Goal: Information Seeking & Learning: Learn about a topic

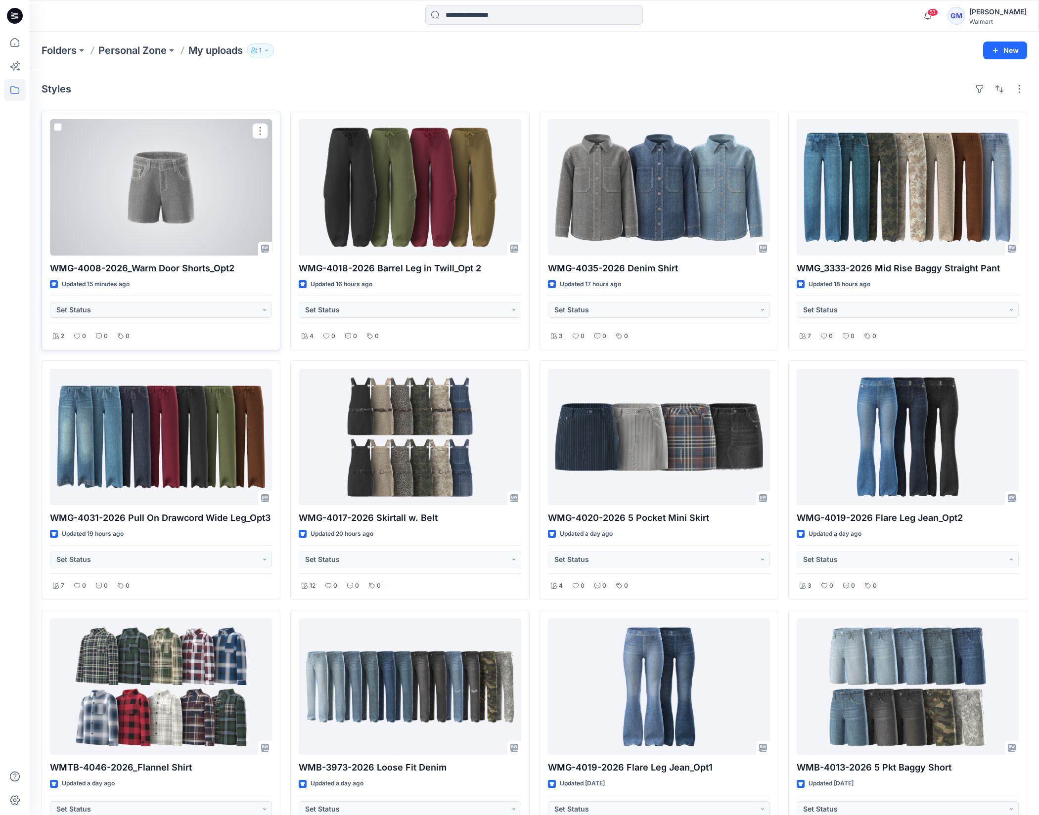
click at [194, 195] on div at bounding box center [161, 187] width 222 height 136
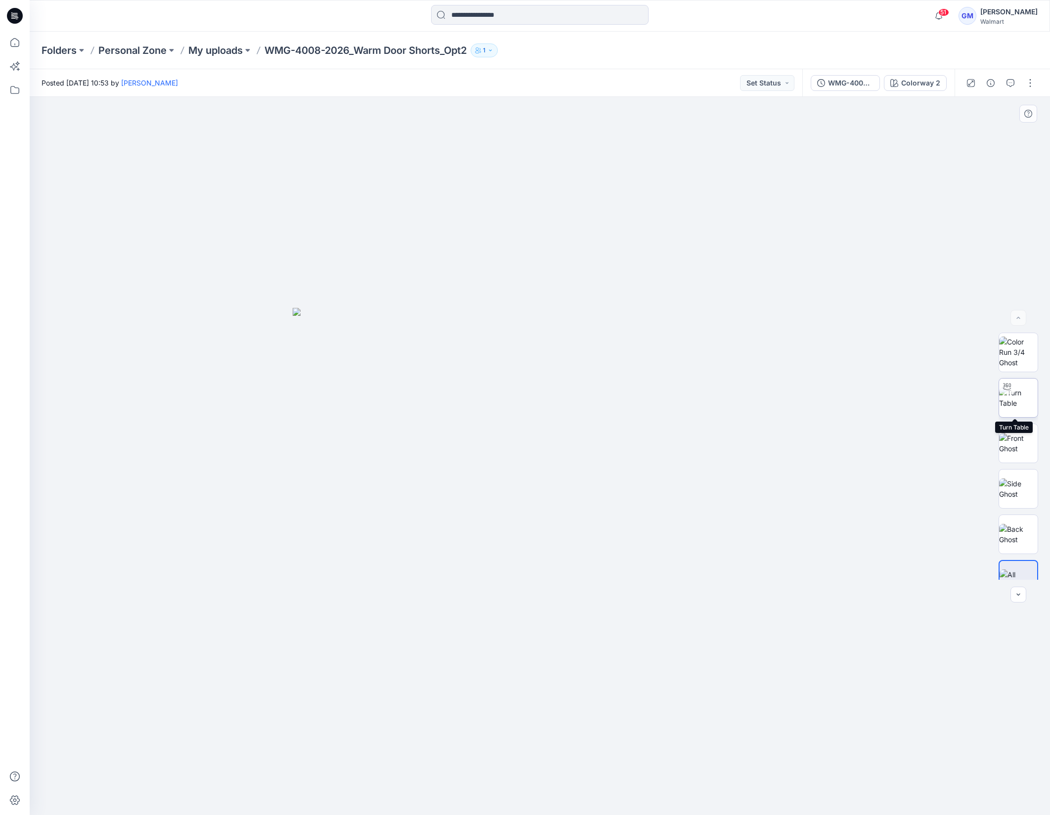
click at [1015, 401] on img at bounding box center [1018, 398] width 39 height 21
drag, startPoint x: 653, startPoint y: 799, endPoint x: 320, endPoint y: 769, distance: 334.1
click at [320, 769] on div at bounding box center [540, 456] width 1021 height 719
click at [21, 41] on icon at bounding box center [15, 43] width 22 height 22
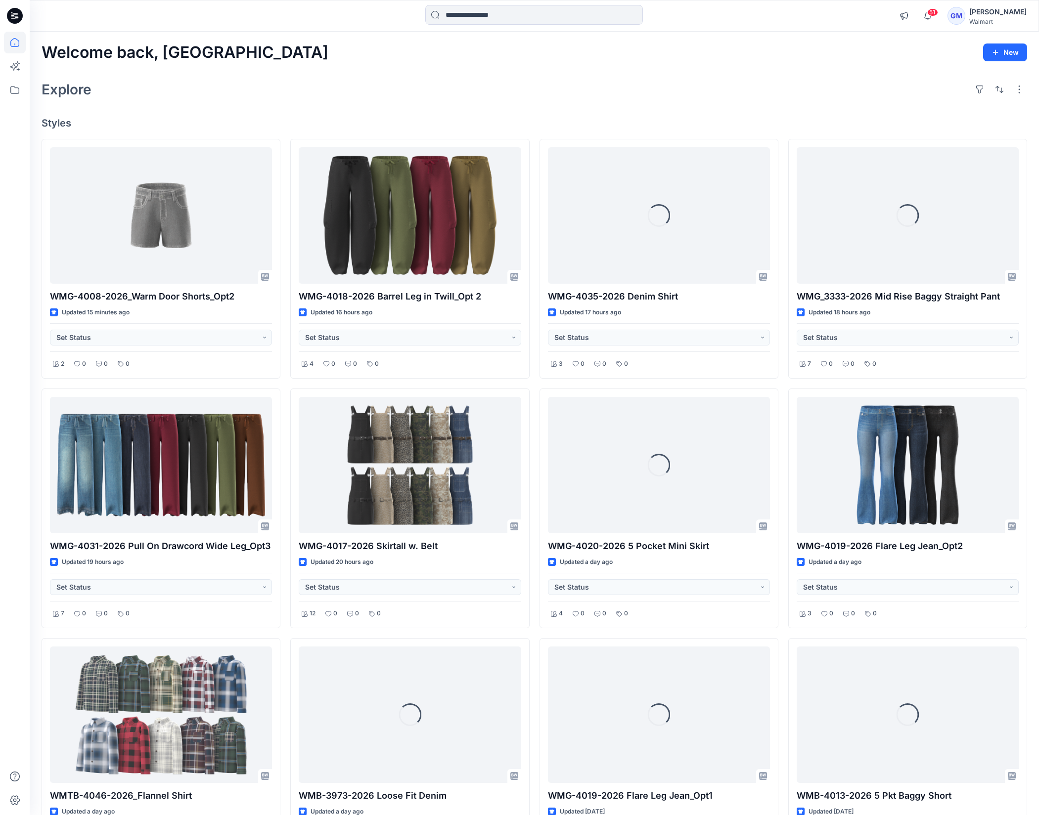
click at [749, 88] on div "Explore" at bounding box center [535, 90] width 986 height 24
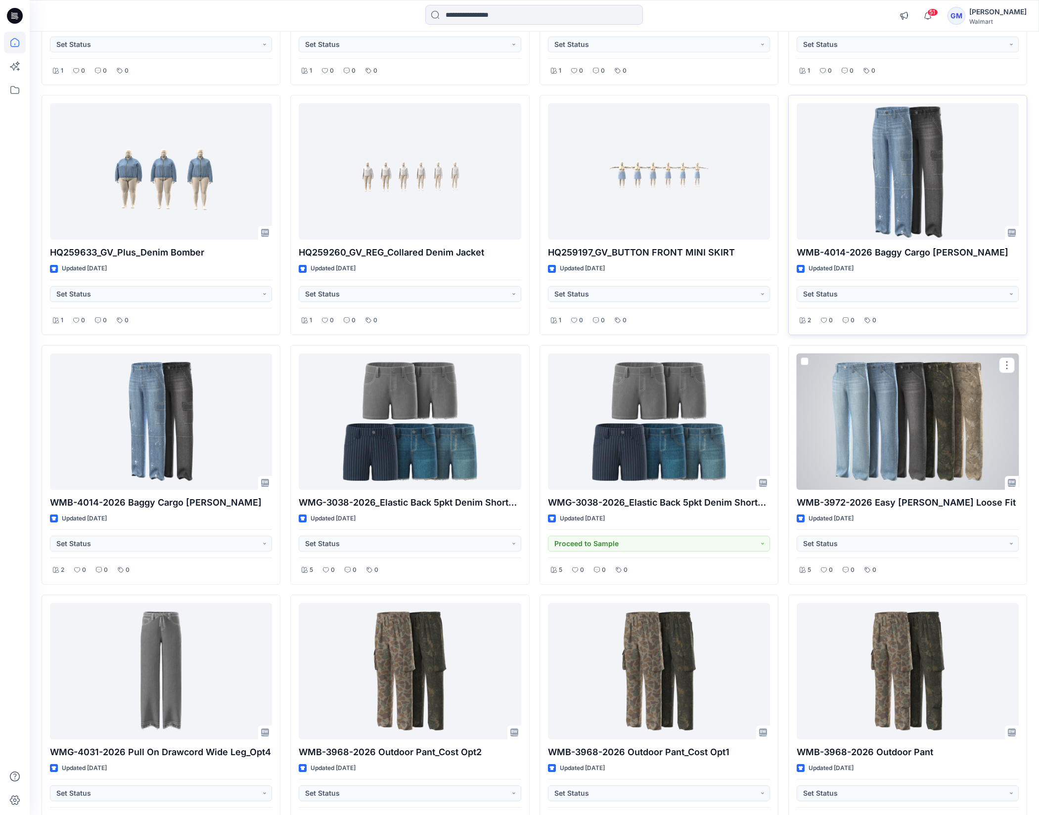
scroll to position [1379, 0]
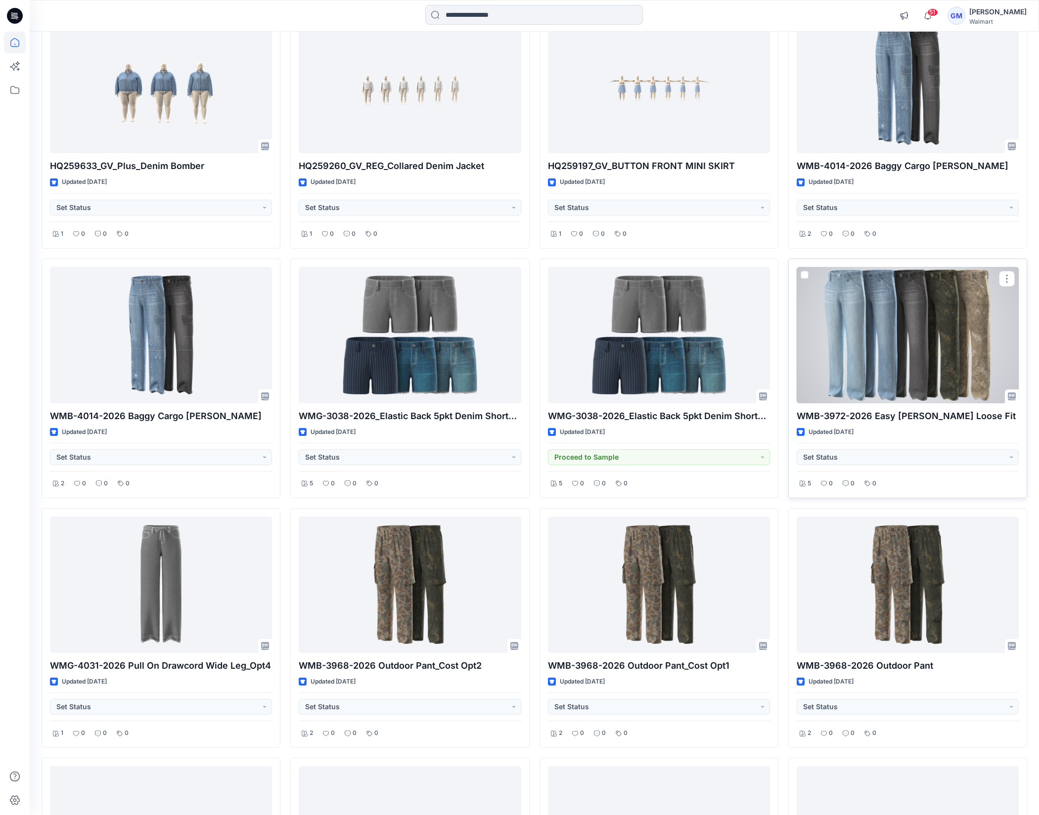
click at [954, 342] on div at bounding box center [908, 335] width 222 height 136
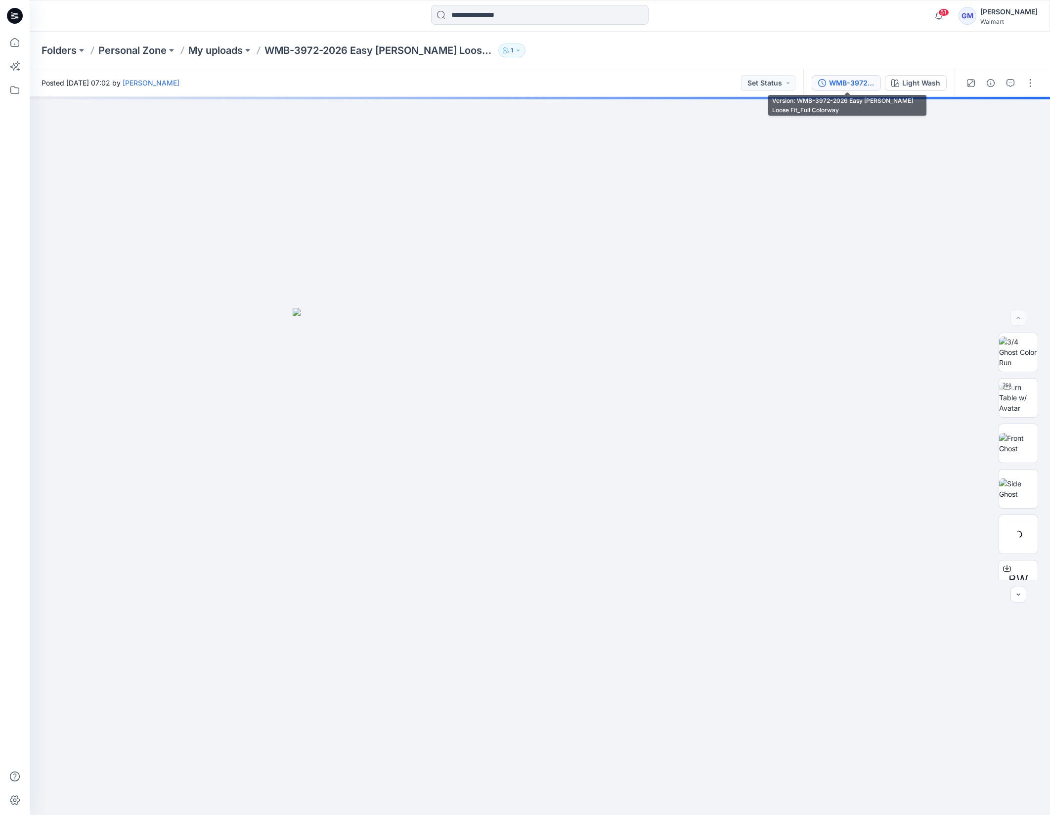
click at [861, 85] on div "WMB-3972-2026 Easy Carpenter Loose Fit_Full Colorway" at bounding box center [851, 83] width 45 height 11
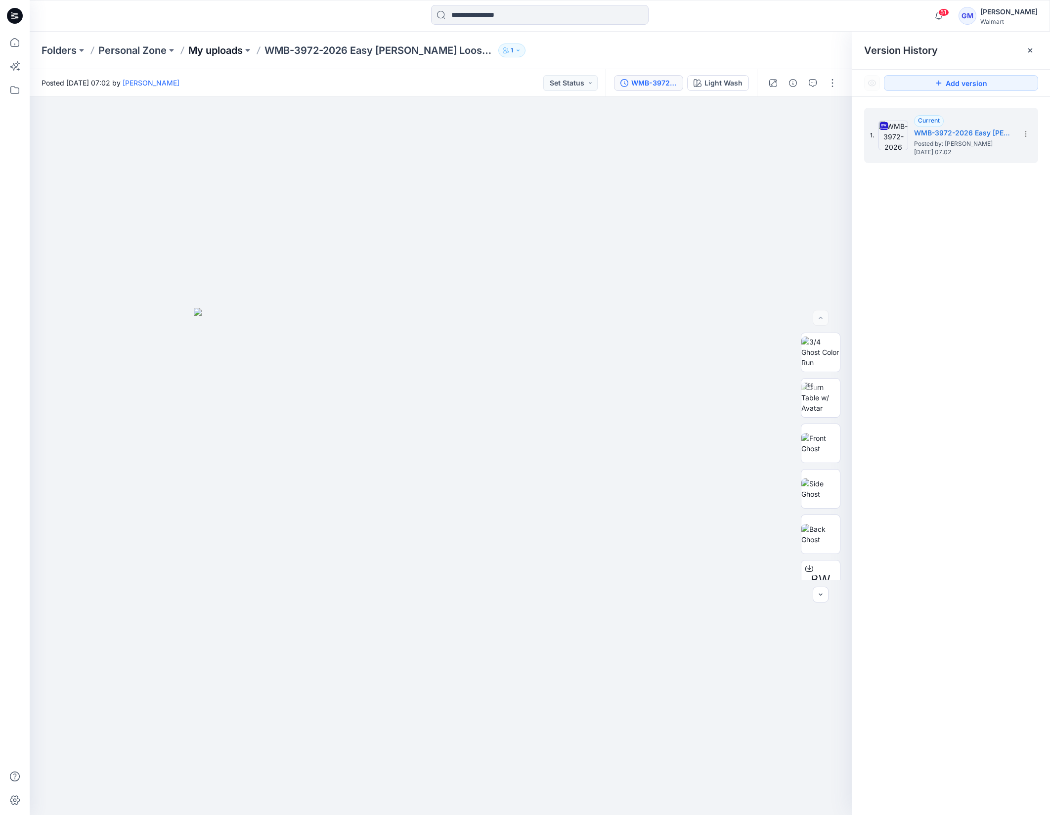
click at [224, 53] on p "My uploads" at bounding box center [215, 51] width 54 height 14
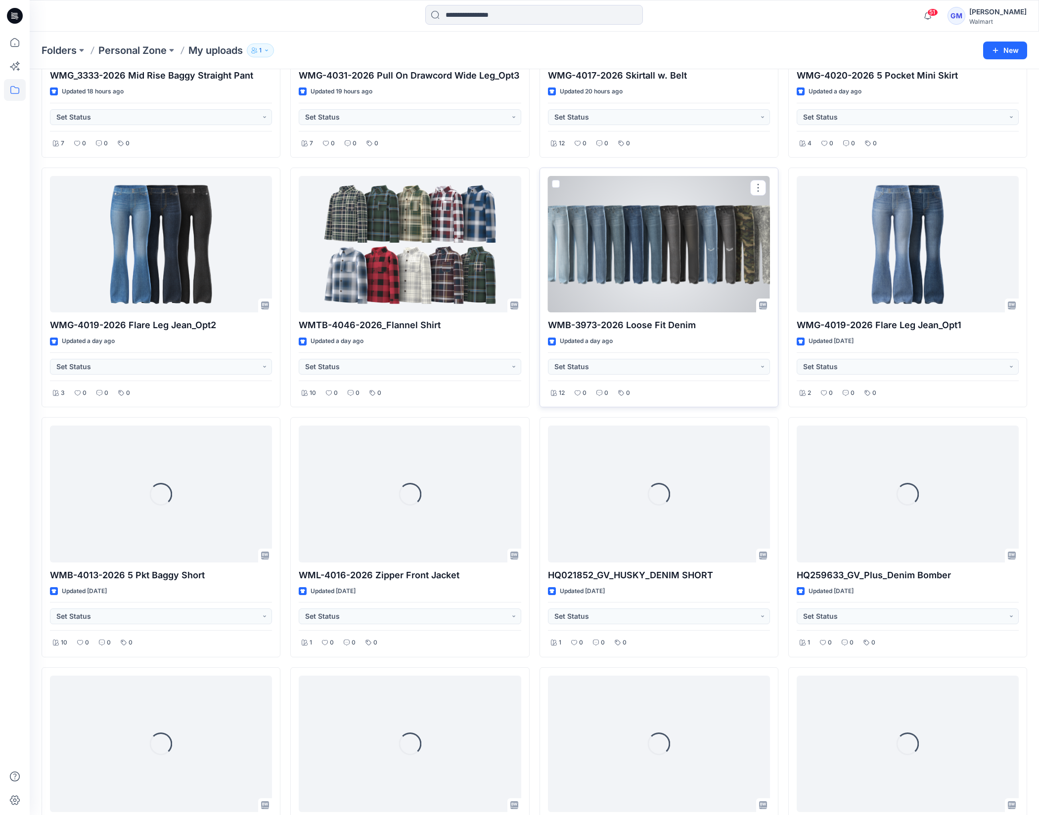
scroll to position [453, 0]
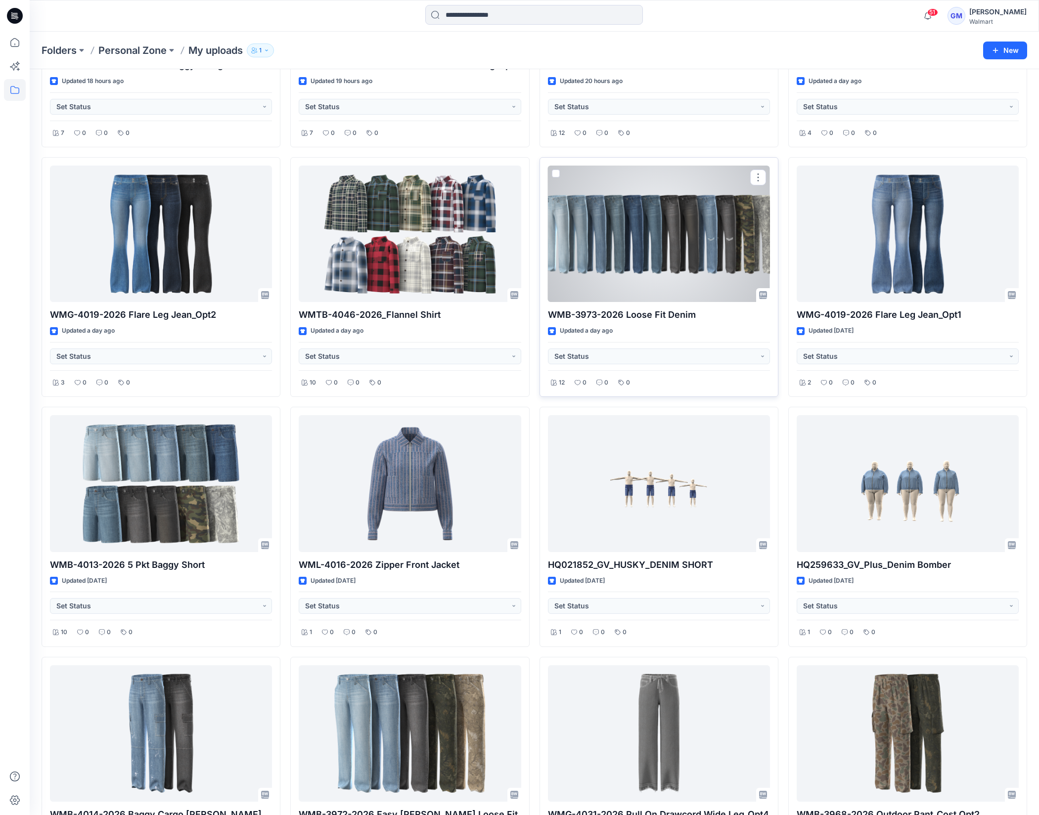
click at [662, 266] on div at bounding box center [659, 234] width 222 height 136
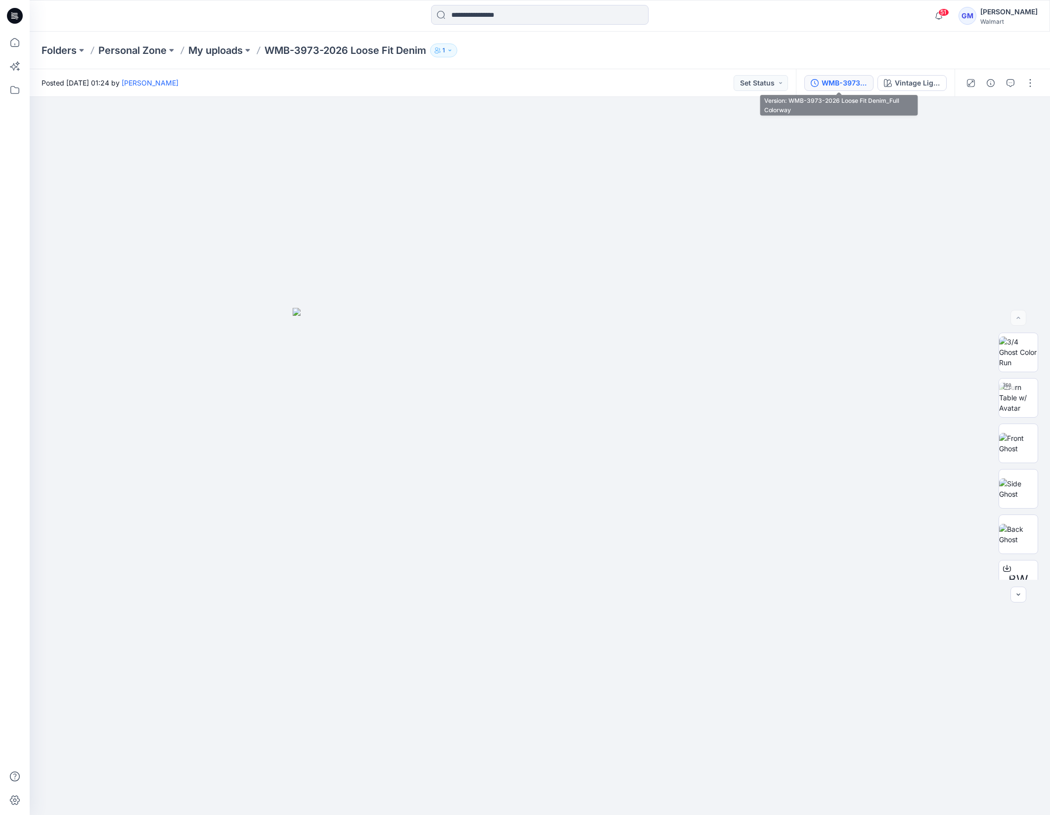
click at [846, 78] on div "WMB-3973-2026 Loose Fit Denim_Full Colorway" at bounding box center [844, 83] width 45 height 11
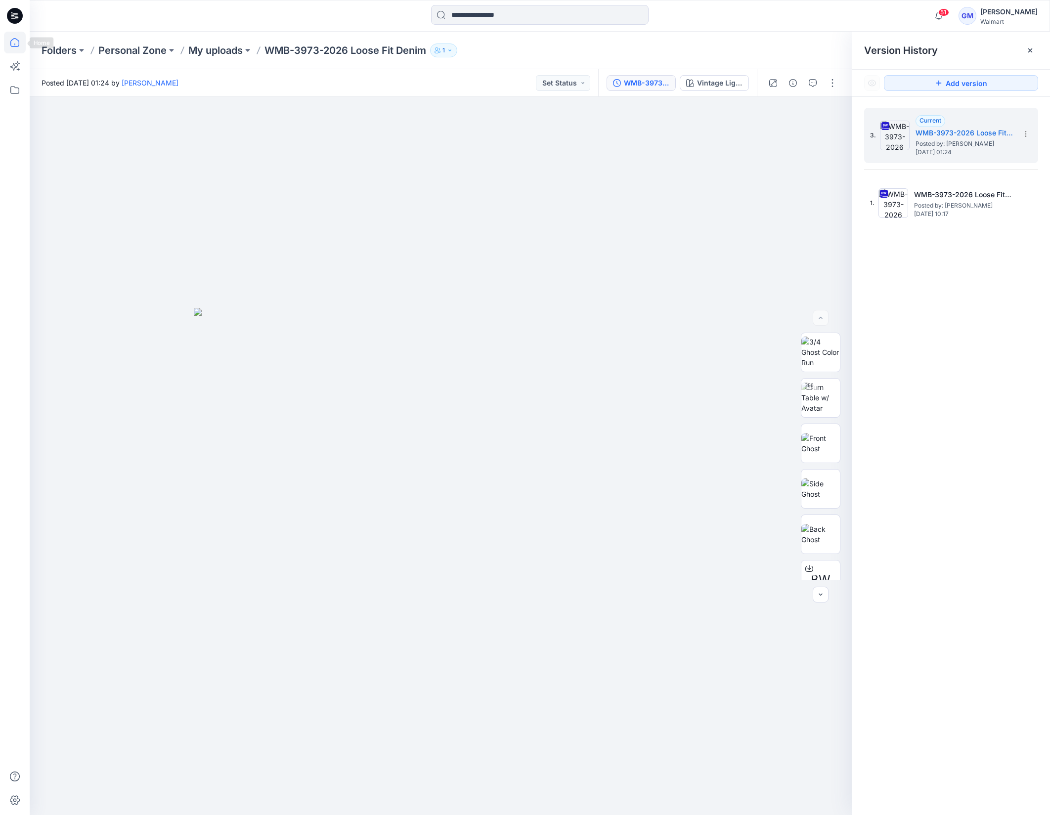
click at [17, 45] on icon at bounding box center [15, 43] width 22 height 22
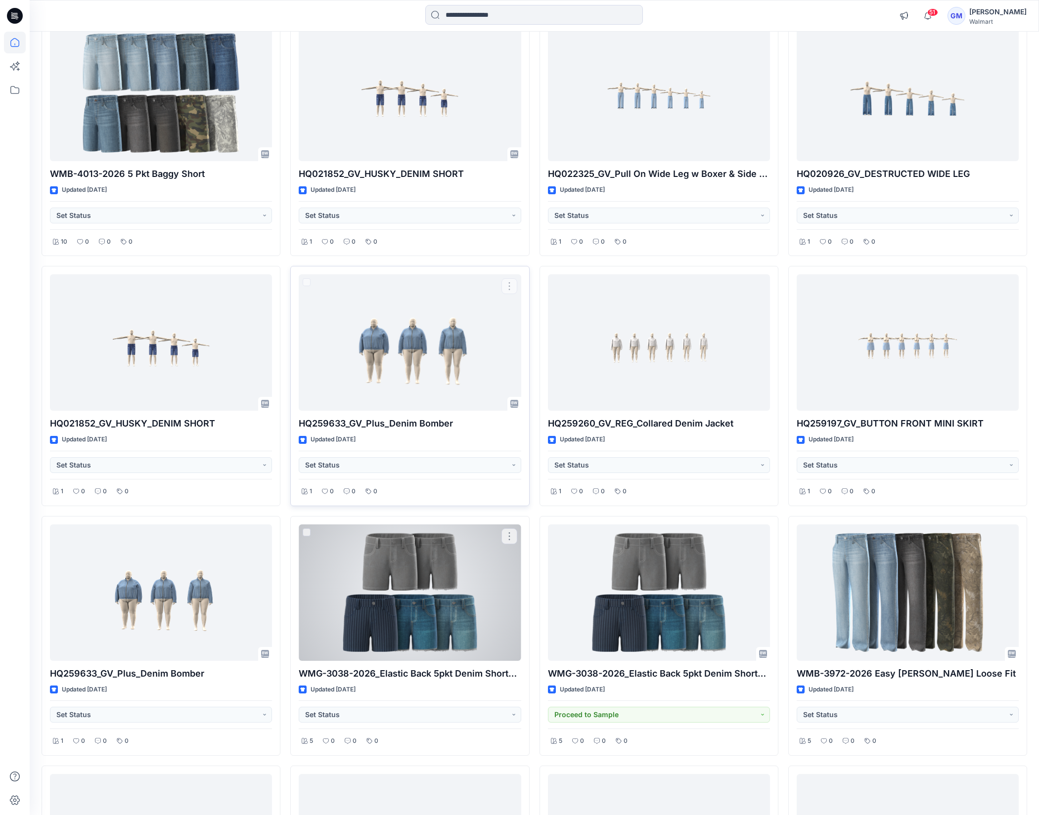
scroll to position [1187, 0]
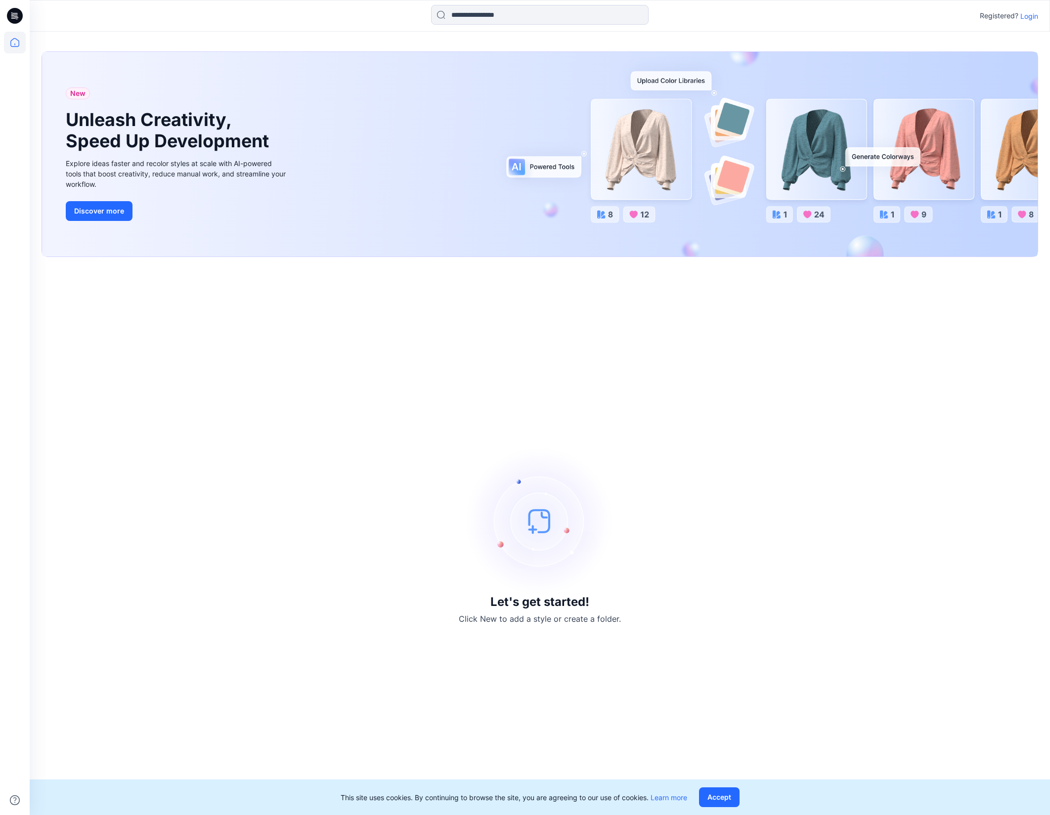
click at [1024, 20] on p "Login" at bounding box center [1030, 16] width 18 height 10
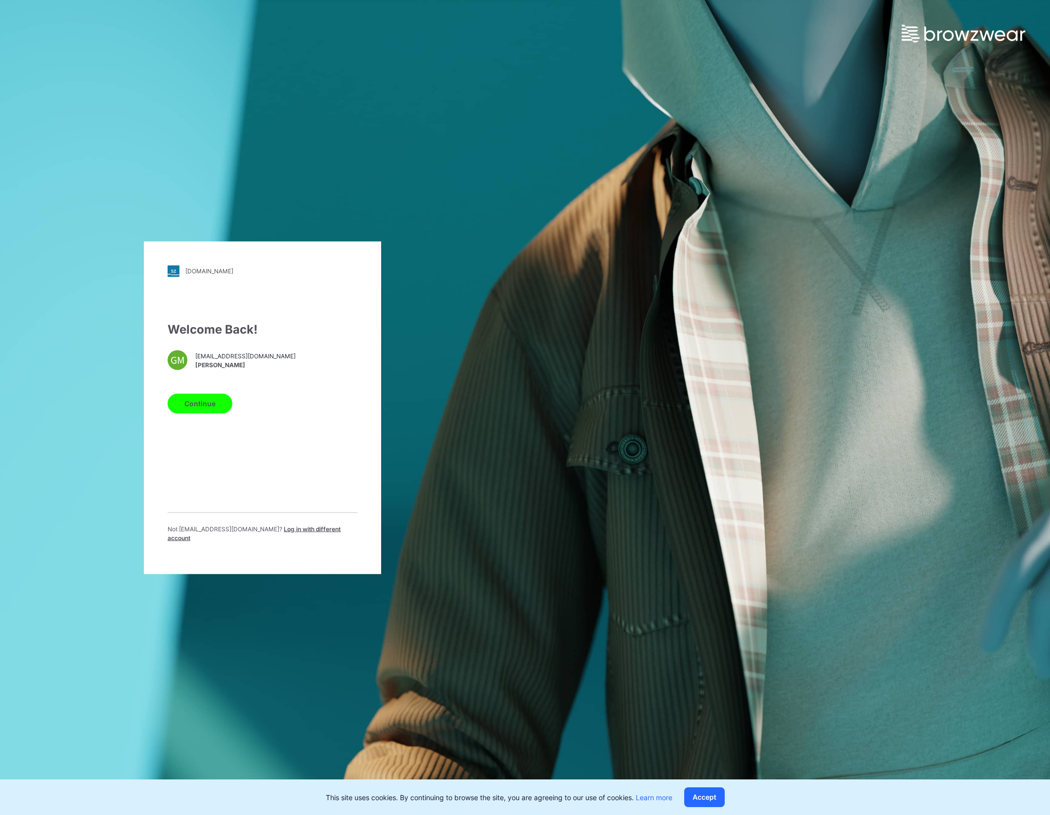
click at [183, 413] on button "Continue" at bounding box center [200, 404] width 65 height 20
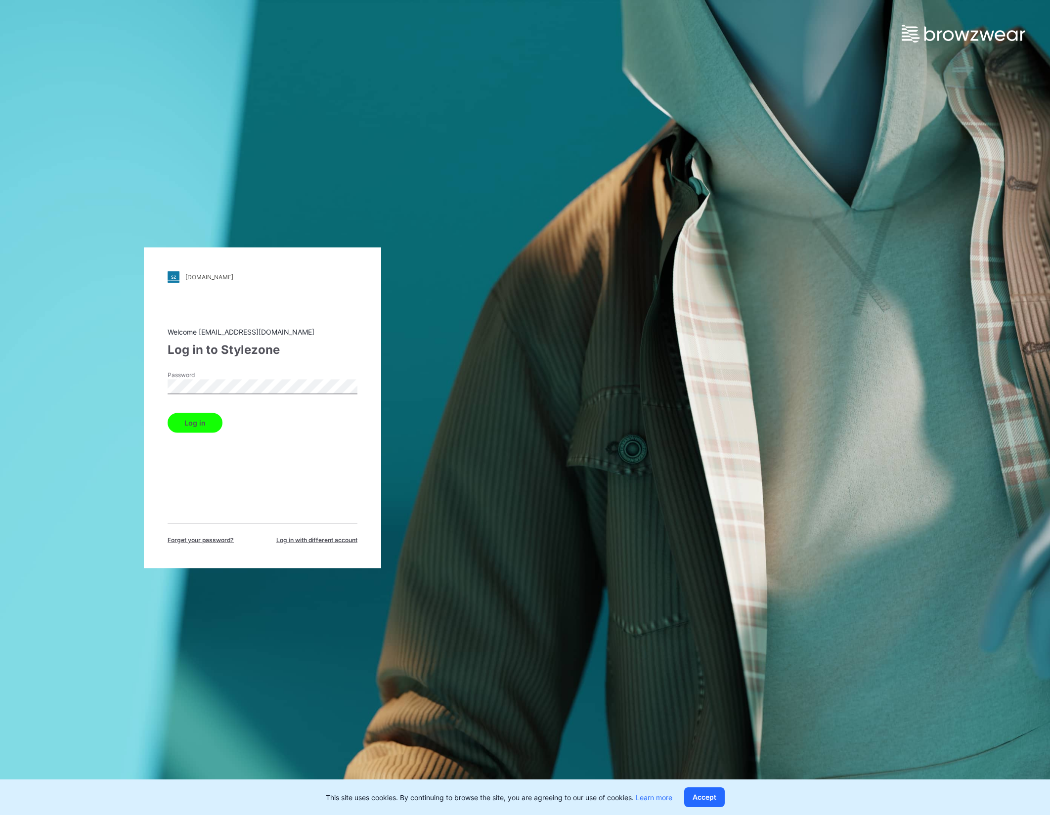
click at [197, 434] on div "Welcome gayan@epicbd.com Log in to Stylezone Password Log in Forget your passwo…" at bounding box center [263, 435] width 190 height 218
click at [197, 428] on button "Log in" at bounding box center [195, 423] width 55 height 20
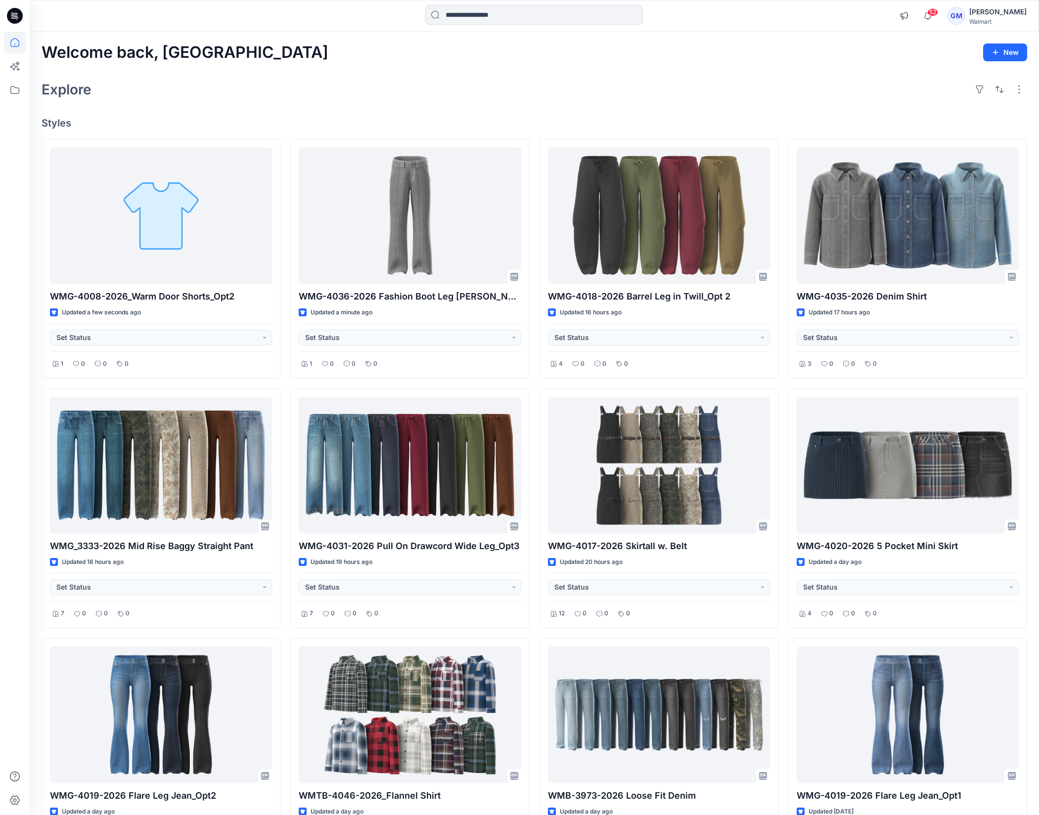
click at [431, 76] on div "Welcome back, Gayan New Explore Styles WMG-4008-2026_Warm Door Shorts_Opt2 Upda…" at bounding box center [534, 479] width 1009 height 894
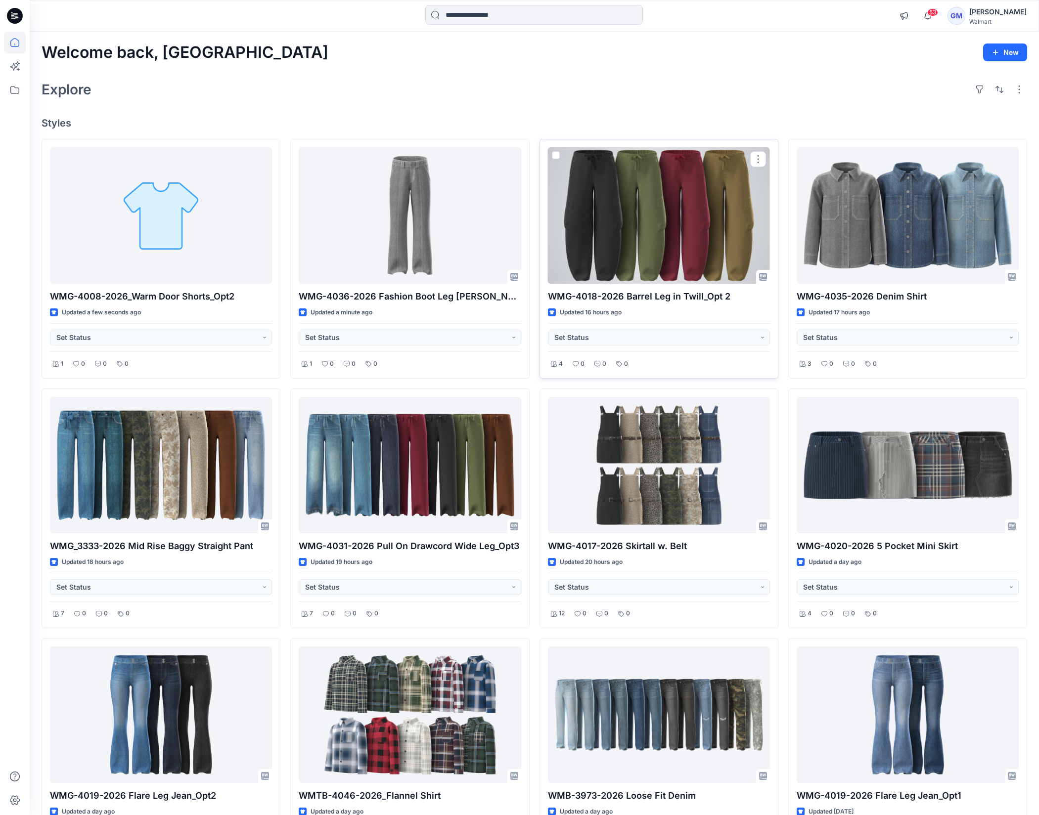
click at [688, 231] on div at bounding box center [659, 215] width 222 height 136
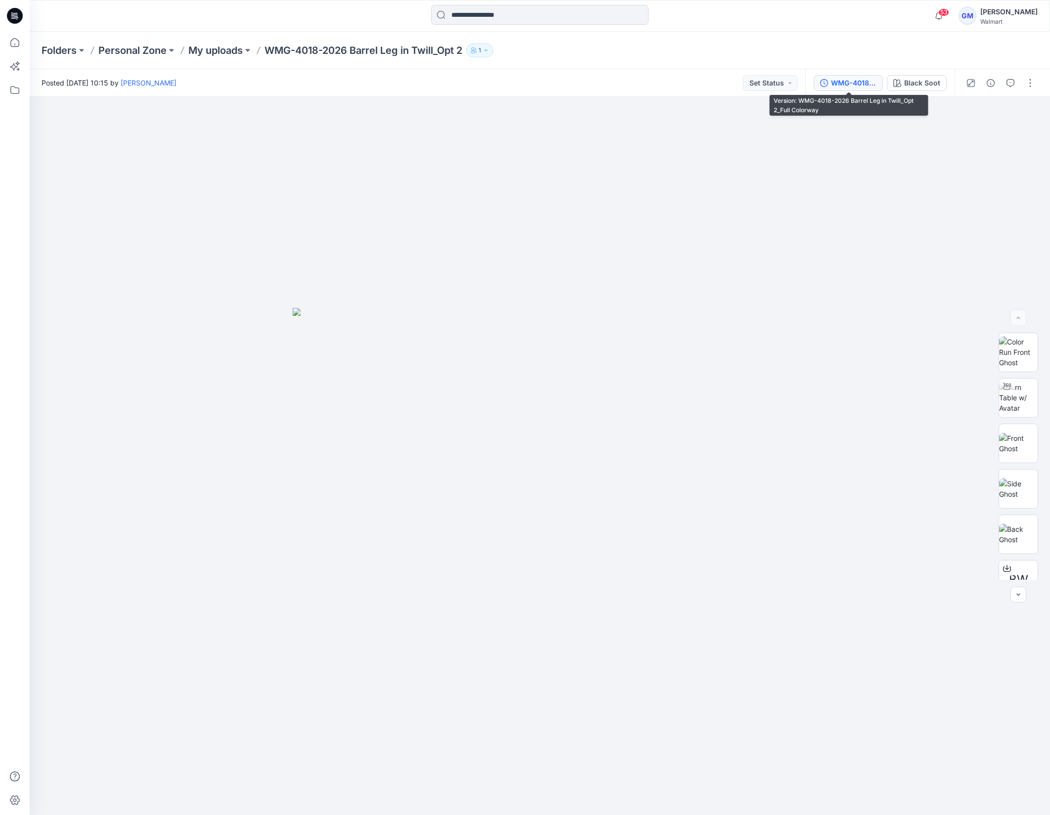
click at [855, 82] on div "WMG-4018-2026 Barrel Leg in Twill_Opt 2_Full Colorway" at bounding box center [853, 83] width 45 height 11
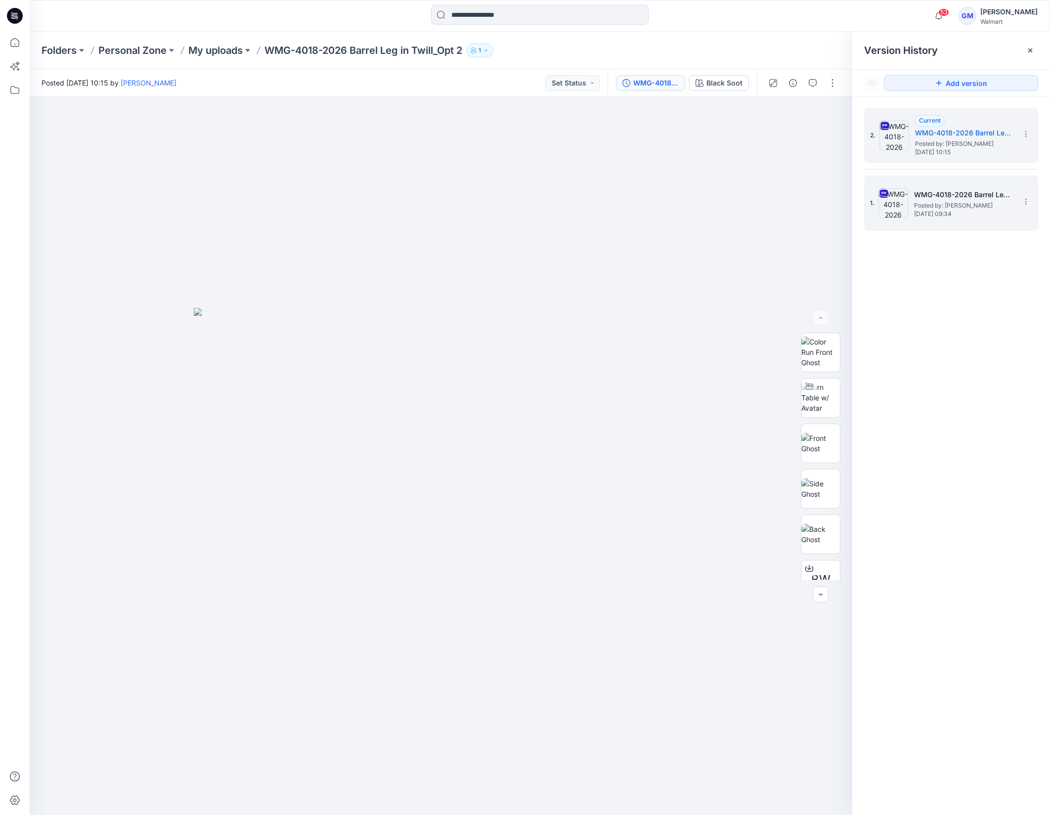
click at [941, 211] on span "Tuesday, September 16, 2025 09:34" at bounding box center [963, 214] width 99 height 7
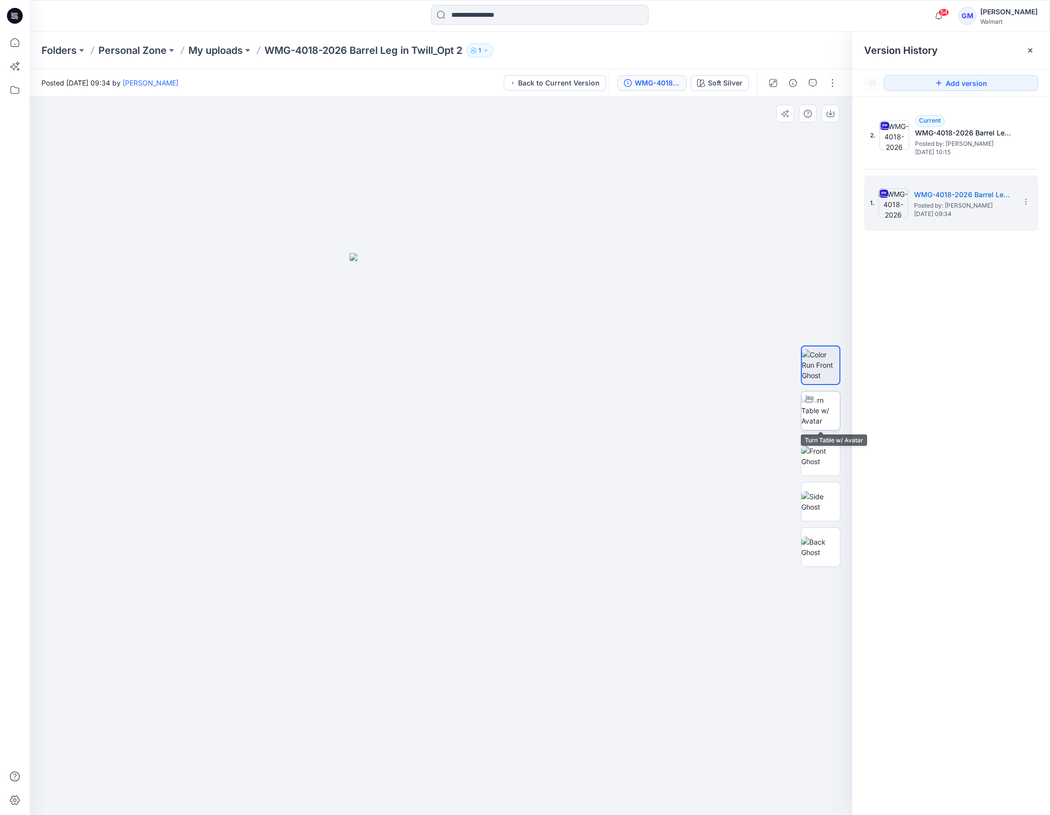
click at [828, 409] on img at bounding box center [821, 410] width 39 height 31
drag, startPoint x: 470, startPoint y: 666, endPoint x: 483, endPoint y: 640, distance: 29.0
click at [471, 666] on div at bounding box center [441, 456] width 823 height 719
click at [479, 646] on div at bounding box center [441, 456] width 823 height 719
drag, startPoint x: 550, startPoint y: 782, endPoint x: 564, endPoint y: 781, distance: 13.9
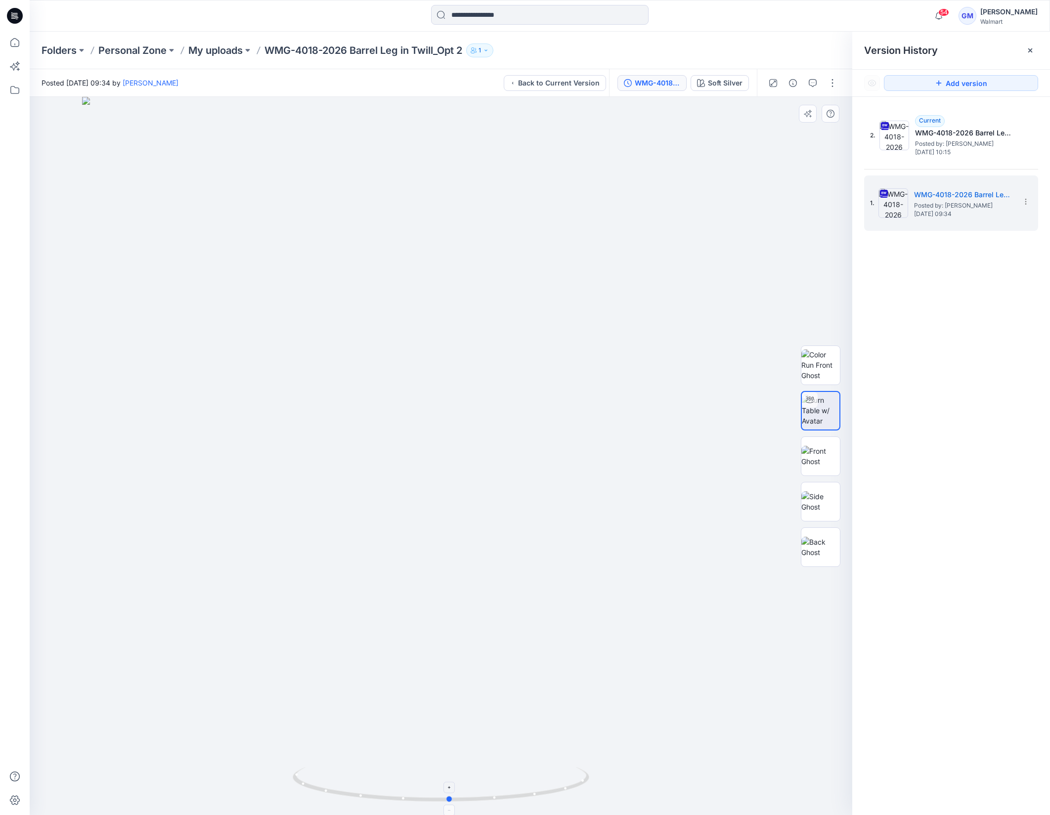
click at [564, 781] on icon at bounding box center [442, 785] width 299 height 37
click at [564, 257] on div at bounding box center [441, 456] width 823 height 719
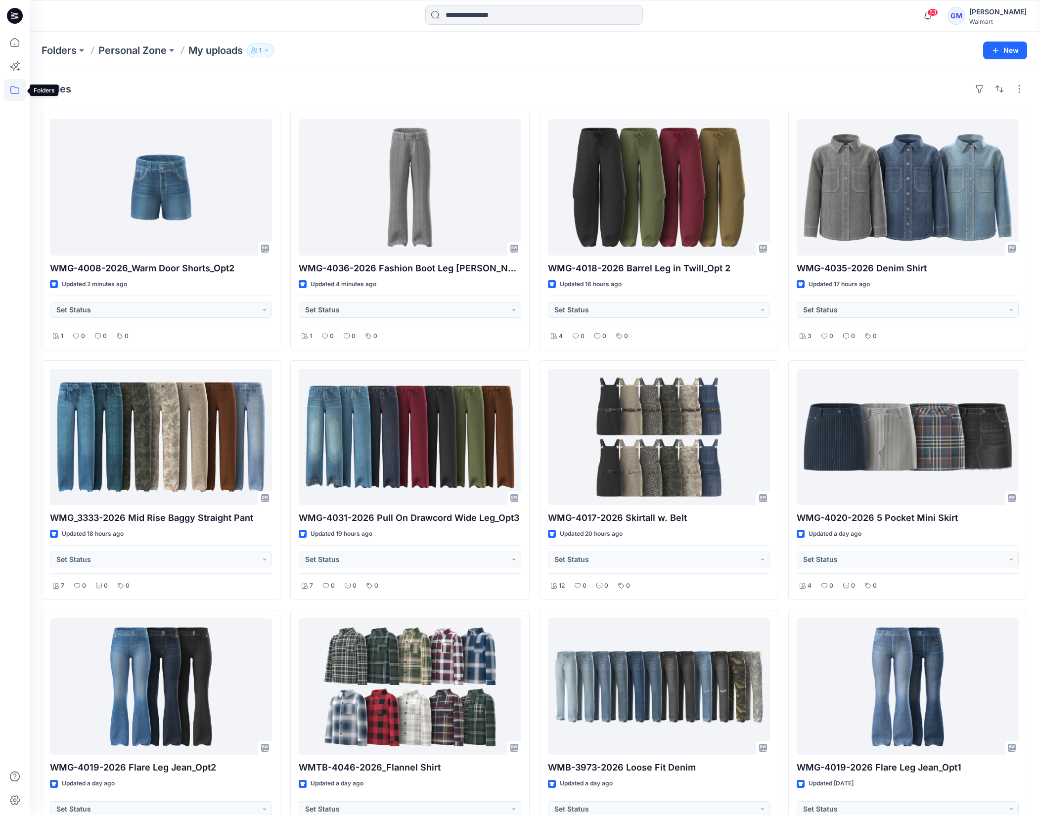
click at [8, 90] on icon at bounding box center [15, 90] width 22 height 22
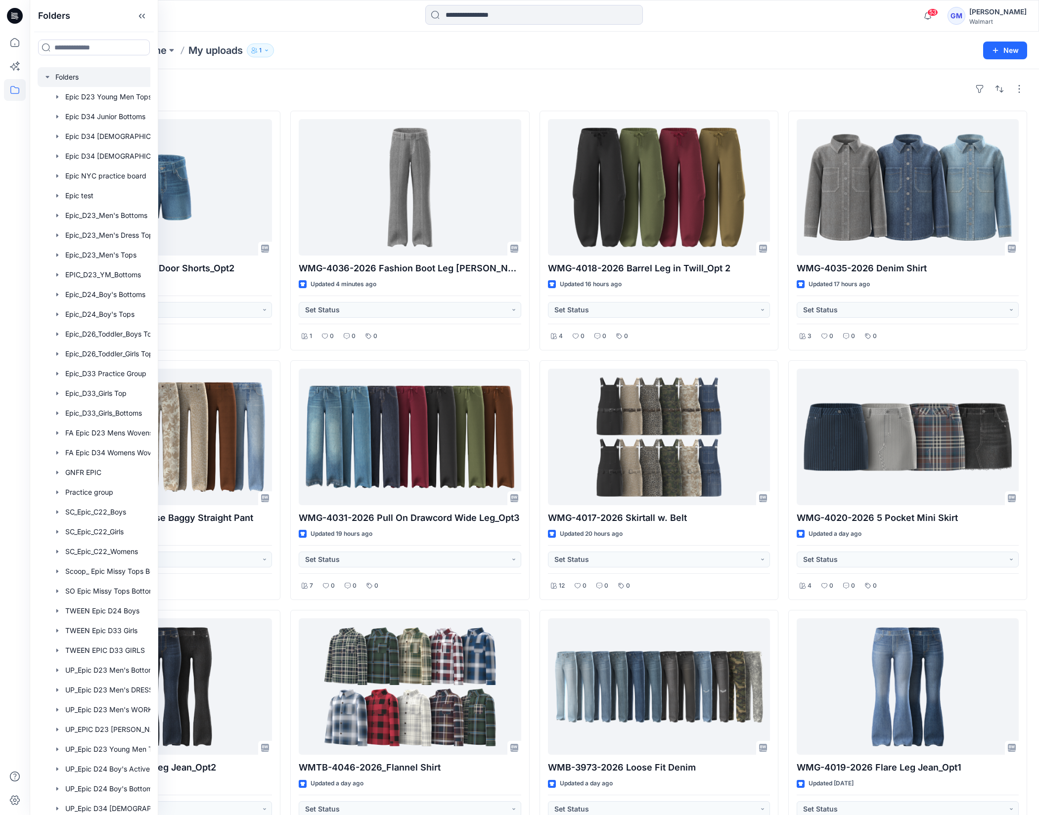
click at [63, 78] on div at bounding box center [107, 77] width 138 height 20
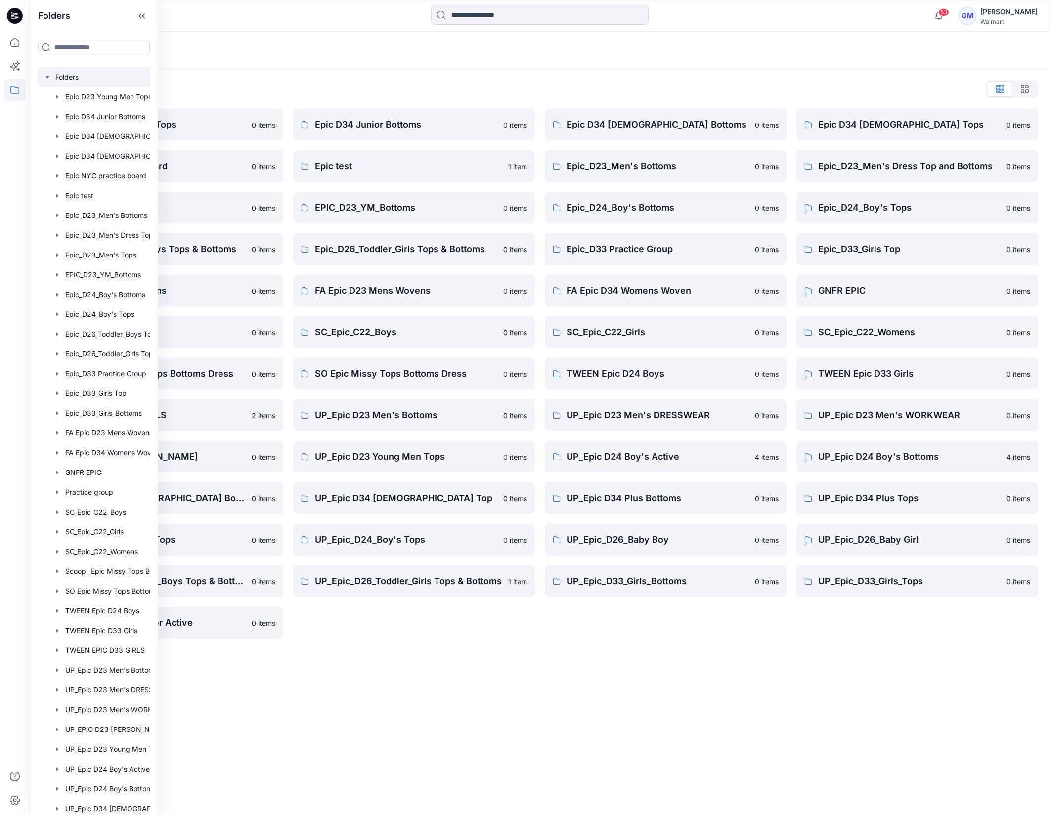
drag, startPoint x: 611, startPoint y: 721, endPoint x: 668, endPoint y: 627, distance: 110.0
click at [611, 721] on div "Folders Folders List Epic D23 Young Men Tops 0 items Epic NYC practice board 0 …" at bounding box center [540, 424] width 1021 height 784
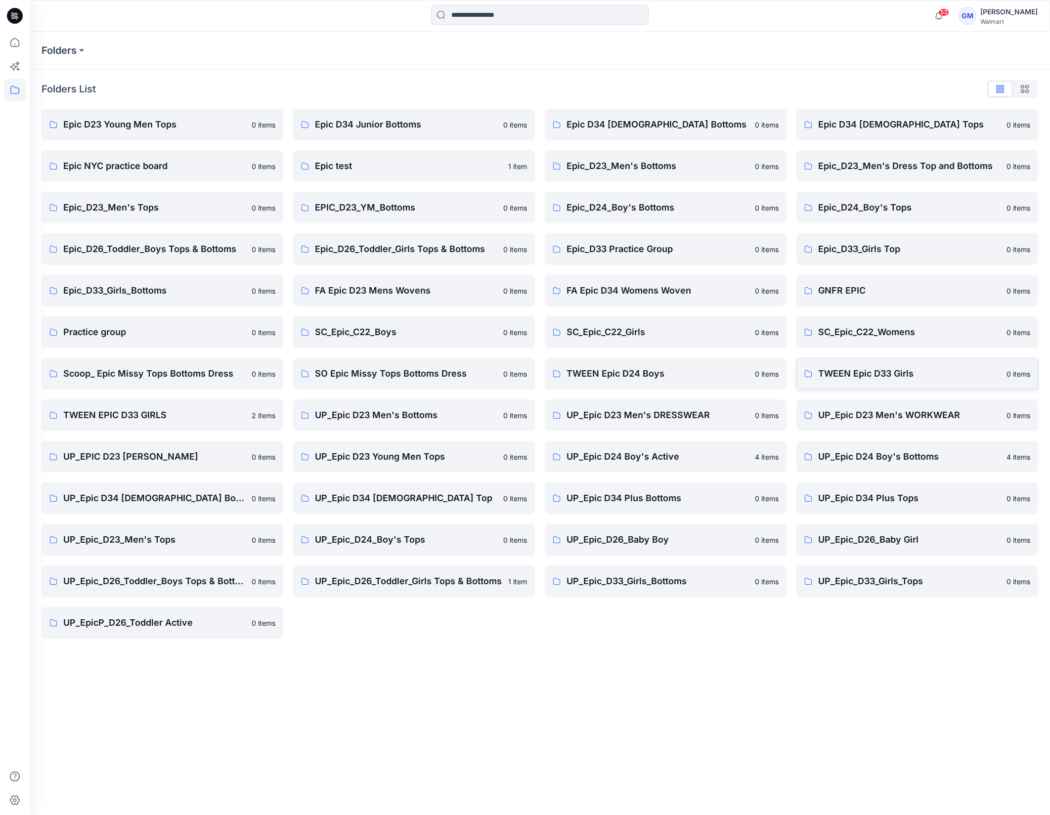
click at [881, 369] on p "TWEEN Epic D33 Girls" at bounding box center [909, 374] width 182 height 14
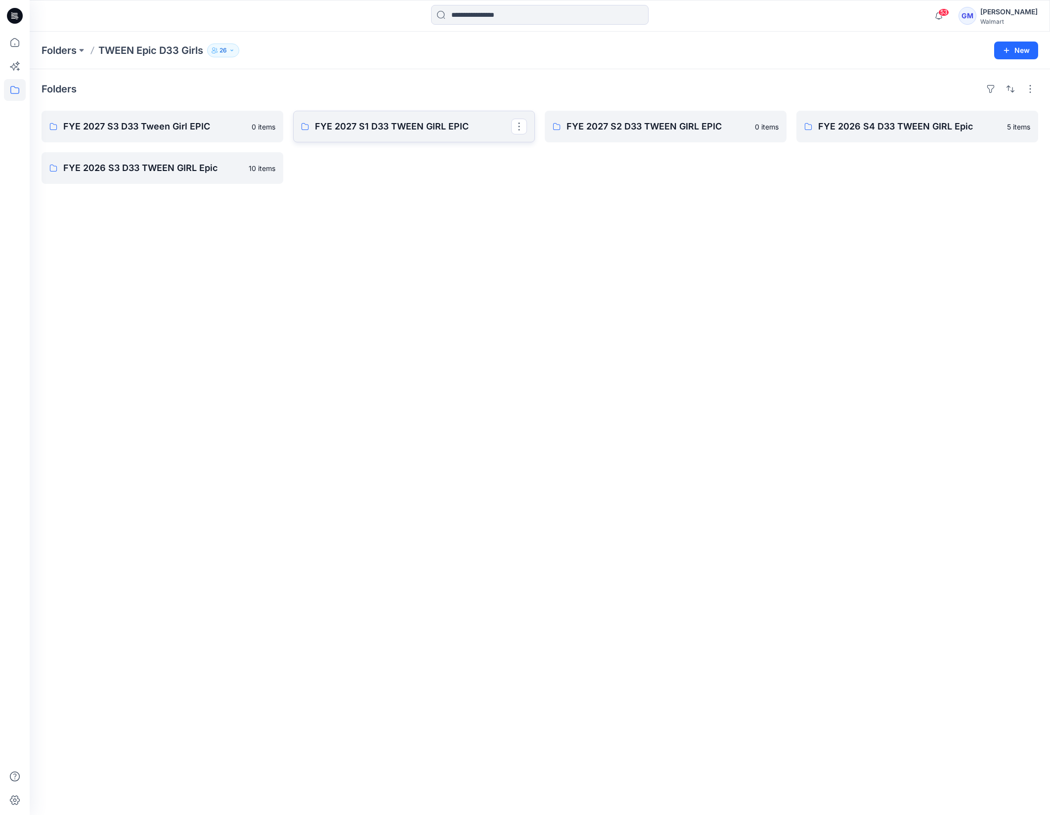
click at [363, 132] on p "FYE 2027 S1 D33 TWEEN GIRL EPIC" at bounding box center [413, 127] width 196 height 14
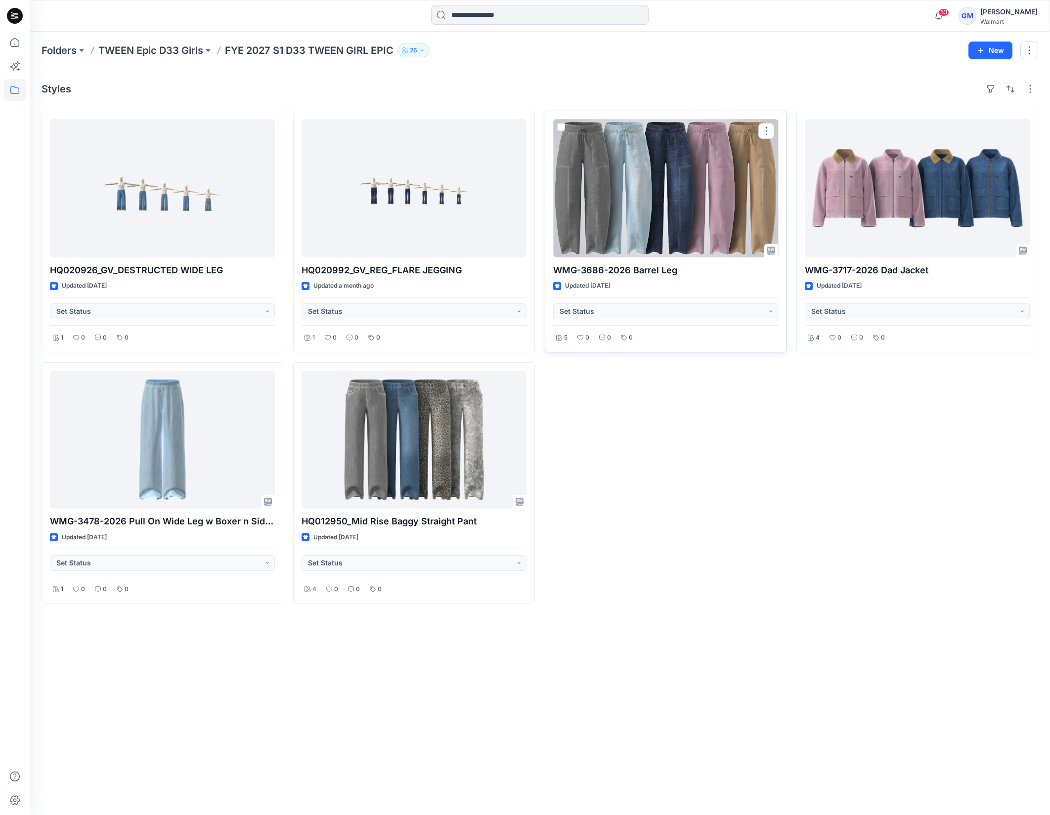
click at [685, 197] on div at bounding box center [665, 188] width 225 height 138
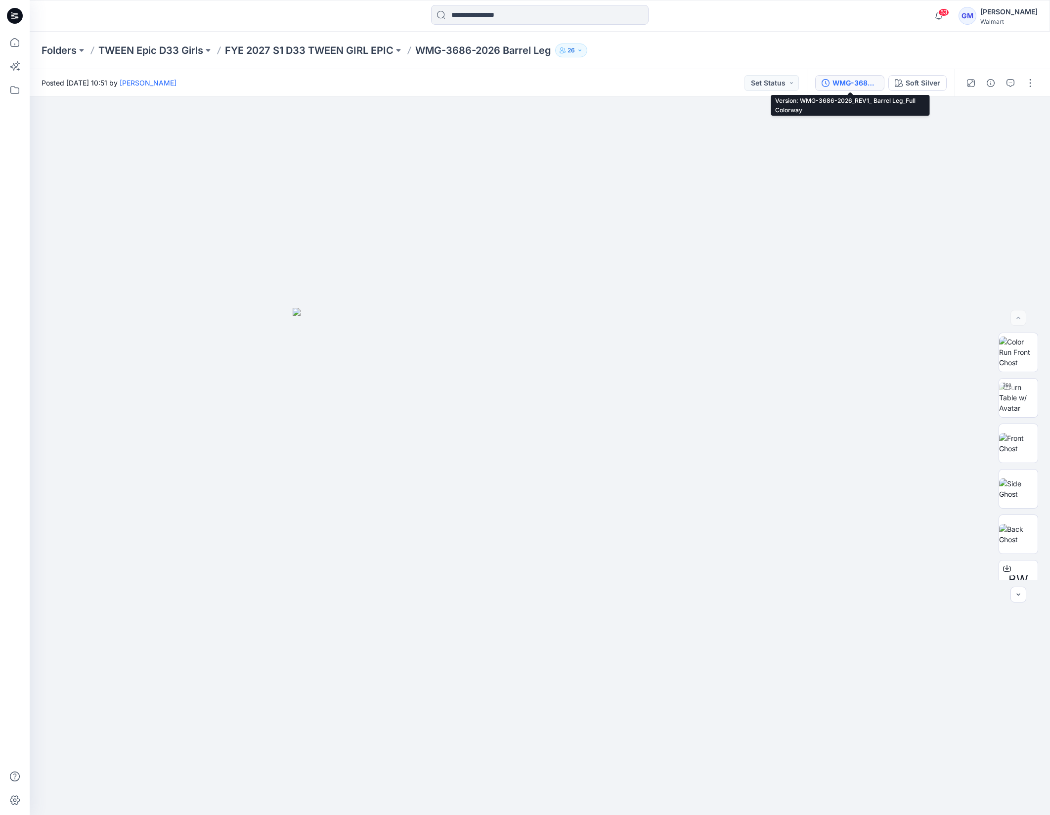
click at [869, 81] on div "WMG-3686-2026_REV1_ Barrel Leg_Full Colorway" at bounding box center [855, 83] width 45 height 11
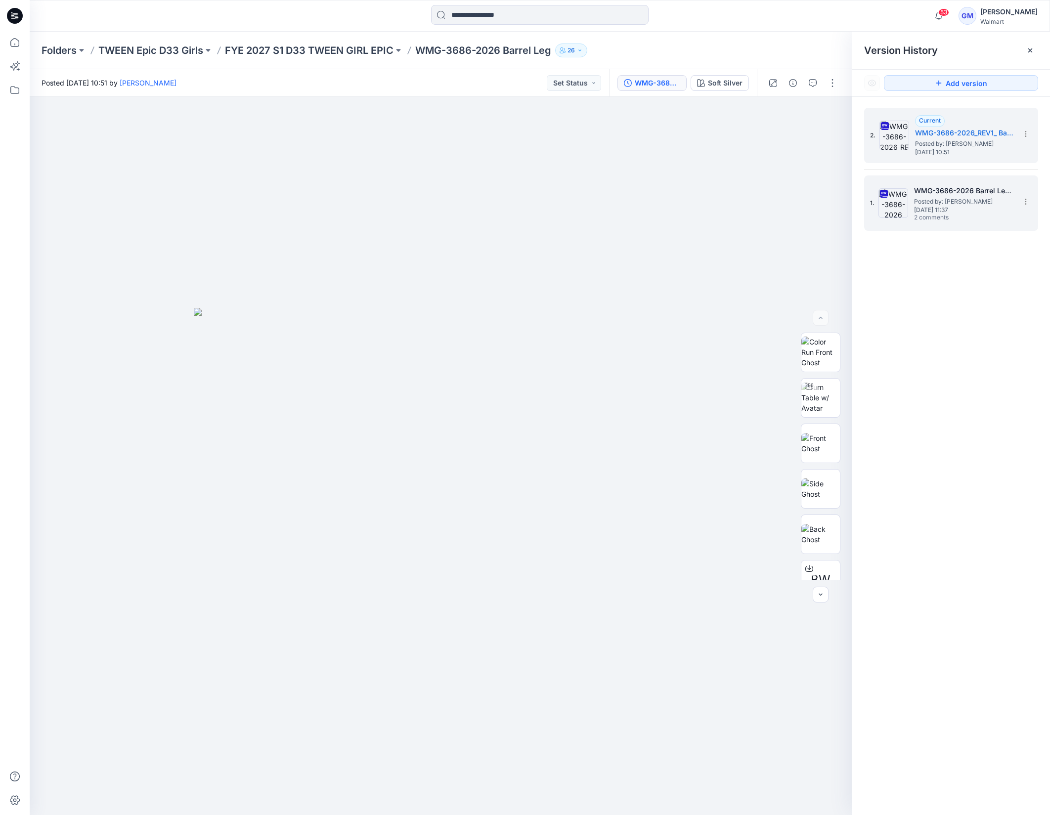
click at [987, 195] on h5 "WMG-3686-2026 Barrel Leg_Full Colorway" at bounding box center [963, 191] width 99 height 12
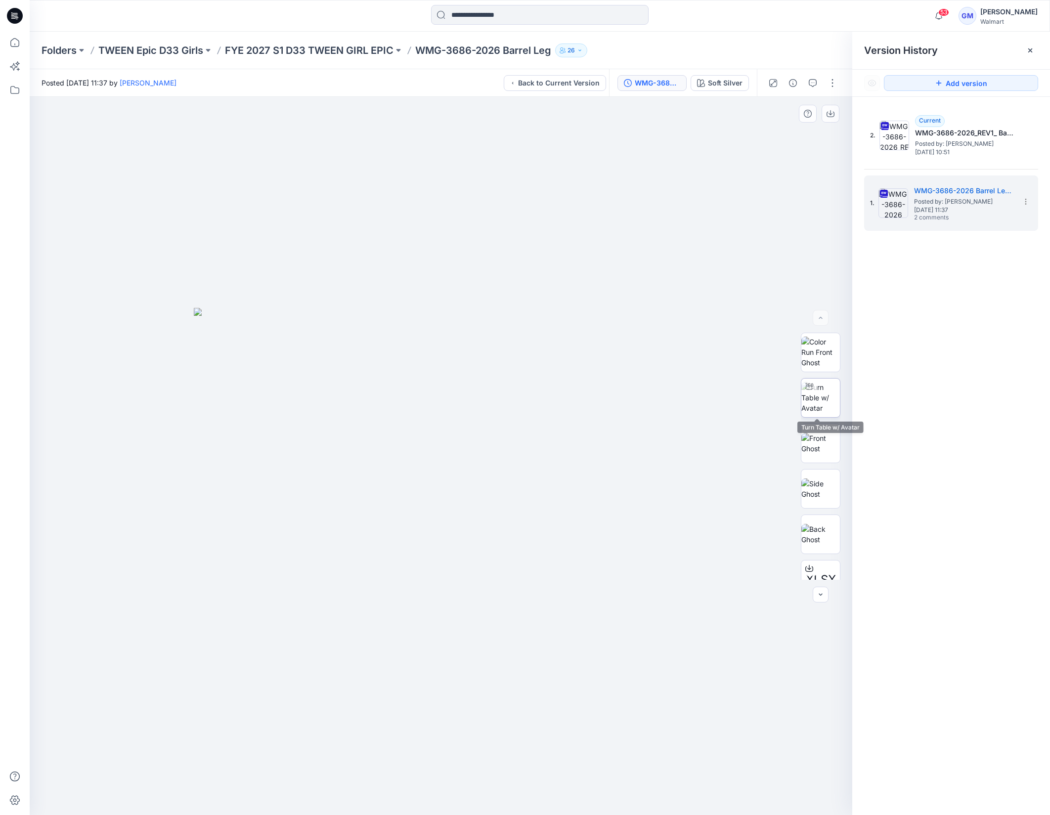
click at [827, 396] on img at bounding box center [821, 397] width 39 height 31
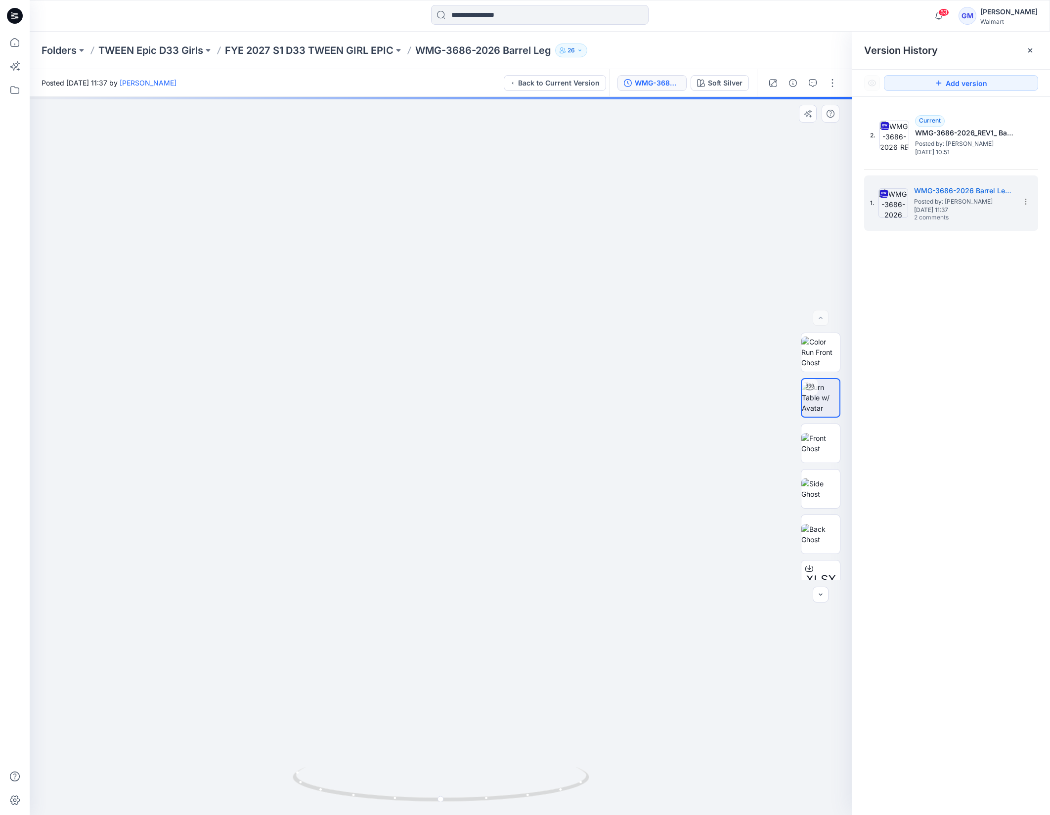
drag, startPoint x: 528, startPoint y: 564, endPoint x: 528, endPoint y: 269, distance: 295.7
click at [528, 269] on img at bounding box center [442, 242] width 1145 height 1145
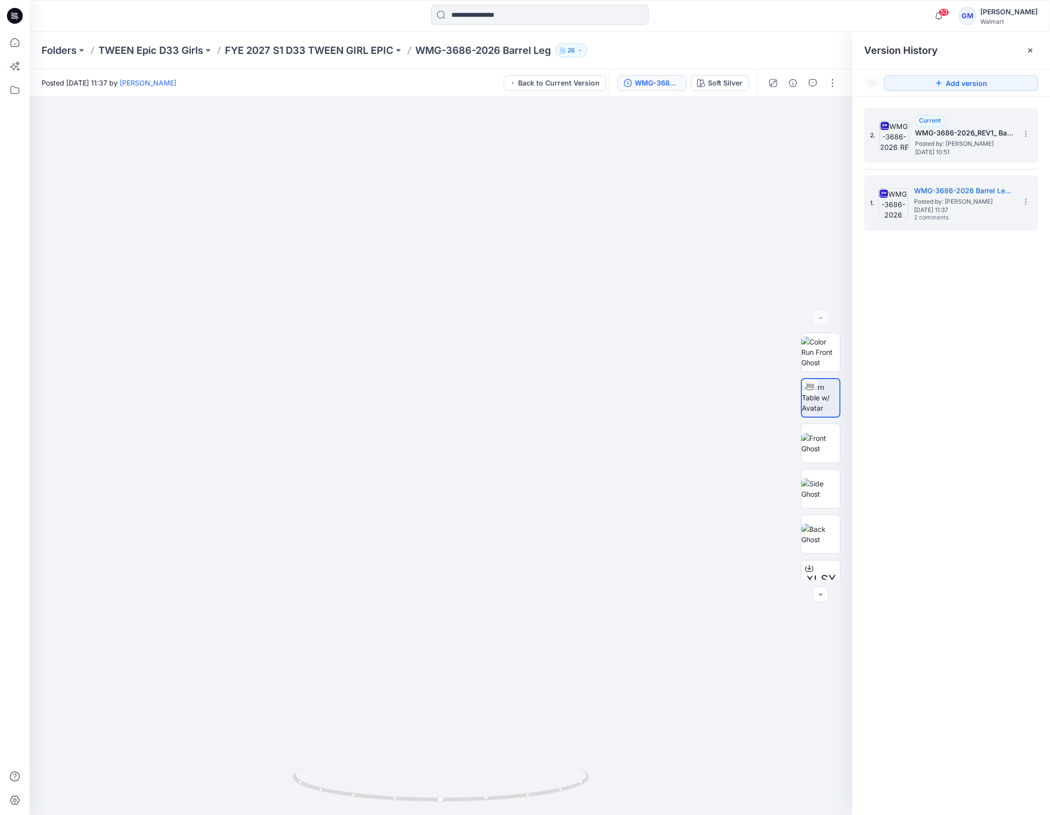
click at [948, 144] on span "Posted by: [PERSON_NAME]" at bounding box center [964, 144] width 99 height 10
click at [944, 189] on h5 "WMG-3686-2026 Barrel Leg_Full Colorway" at bounding box center [963, 191] width 99 height 12
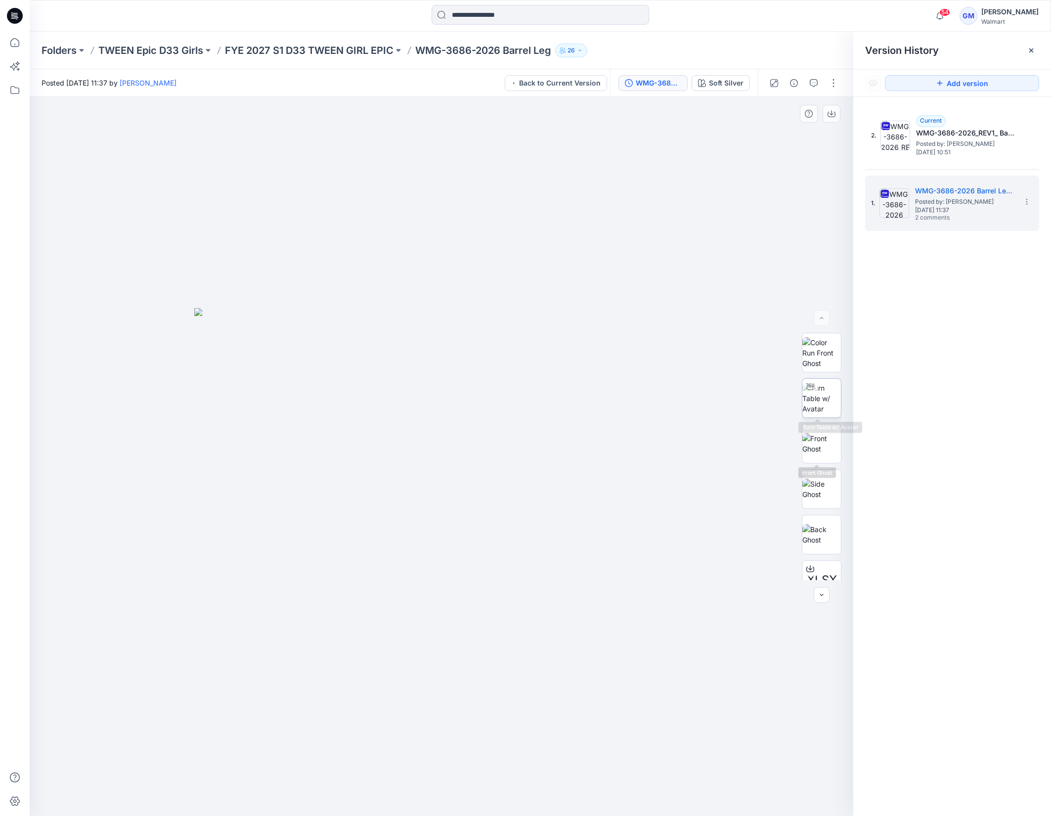
click at [817, 400] on img at bounding box center [822, 398] width 39 height 31
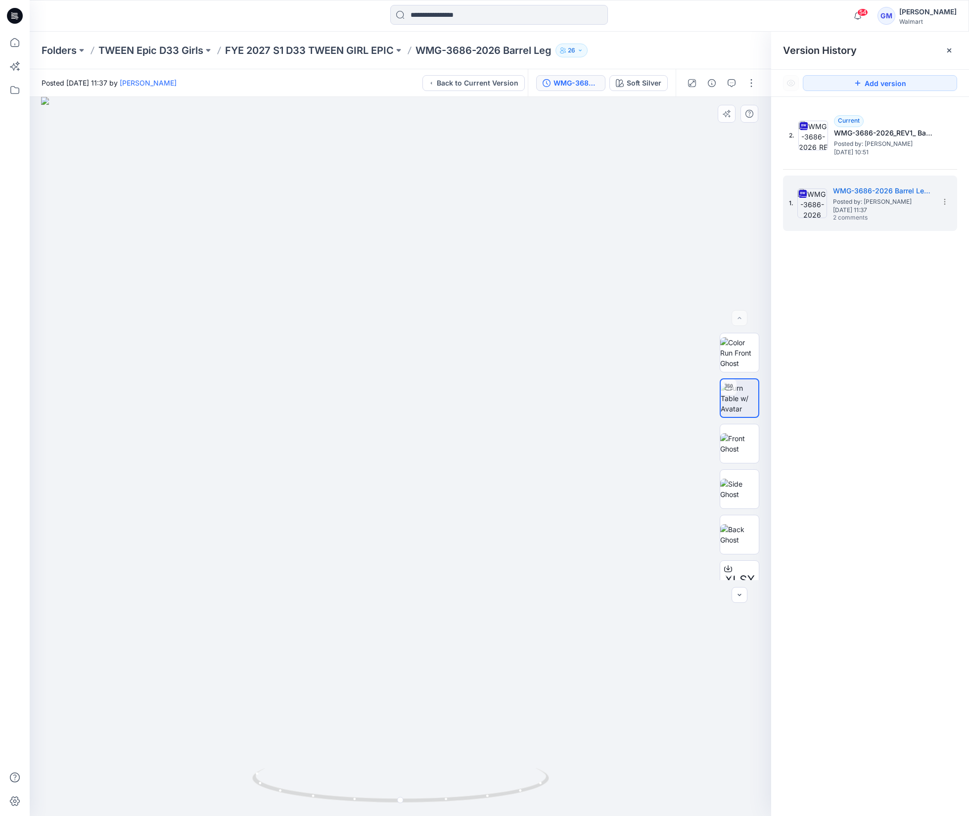
drag, startPoint x: 506, startPoint y: 286, endPoint x: 509, endPoint y: 278, distance: 7.8
click at [506, 286] on div at bounding box center [400, 456] width 741 height 719
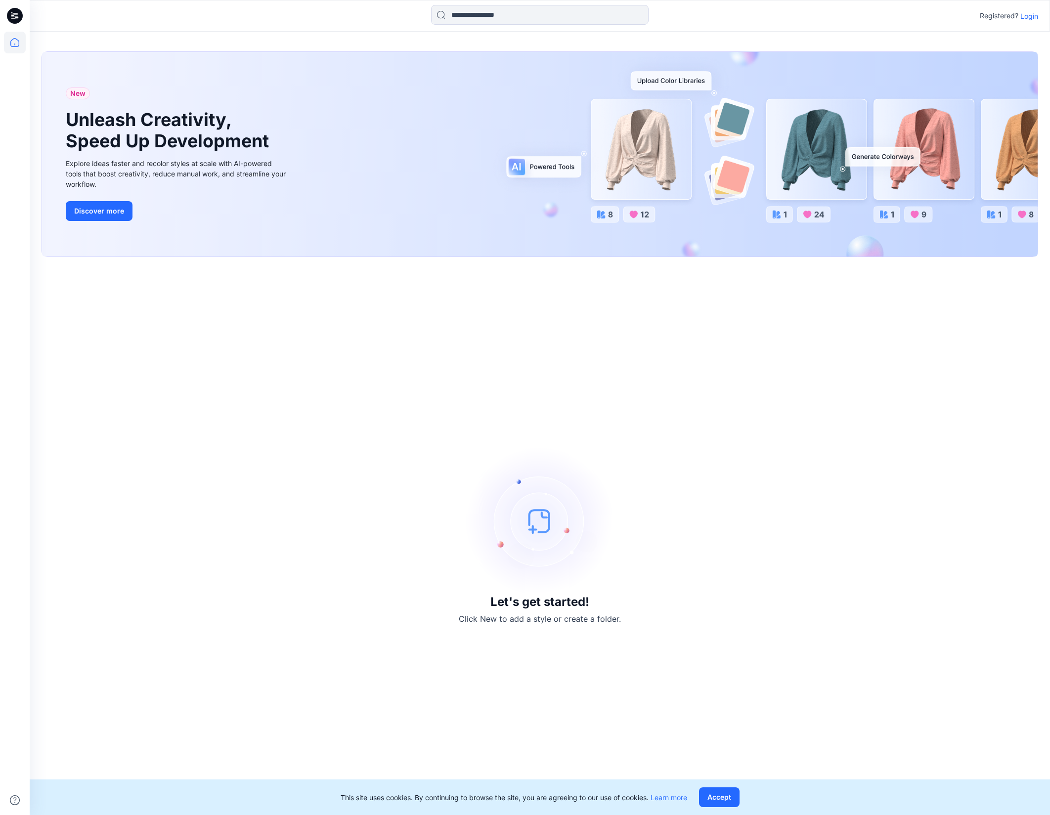
click at [1032, 19] on p "Login" at bounding box center [1030, 16] width 18 height 10
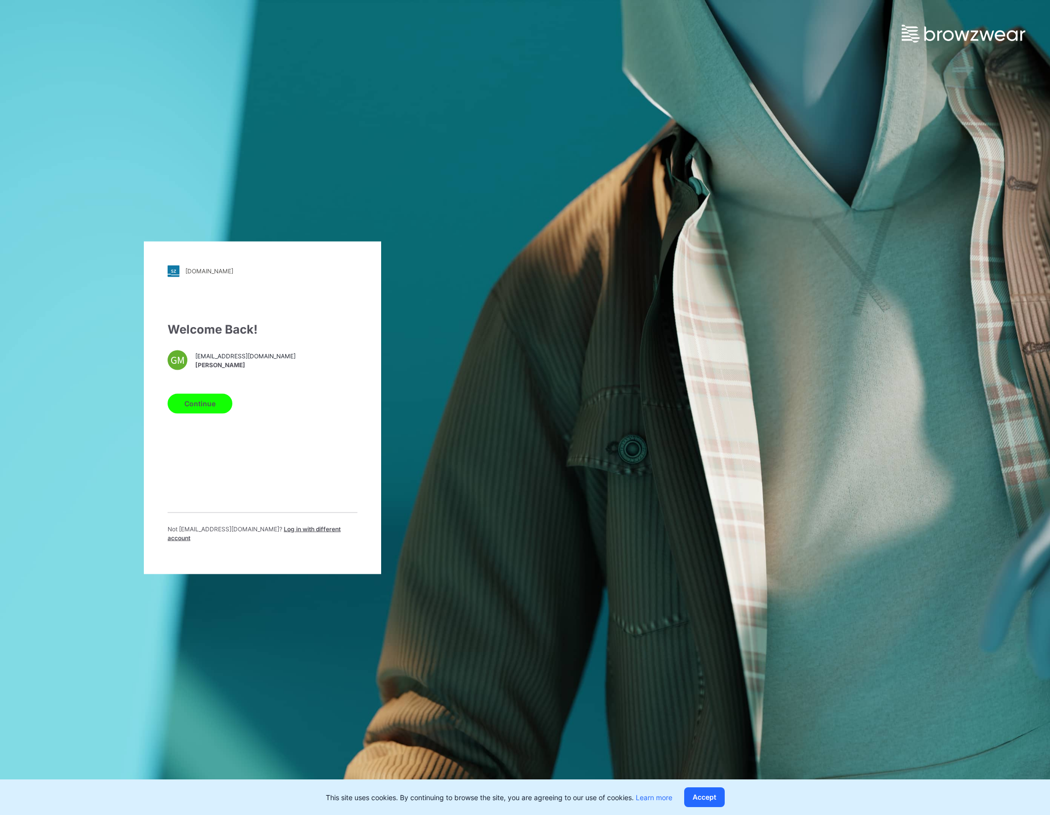
click at [216, 410] on button "Continue" at bounding box center [200, 404] width 65 height 20
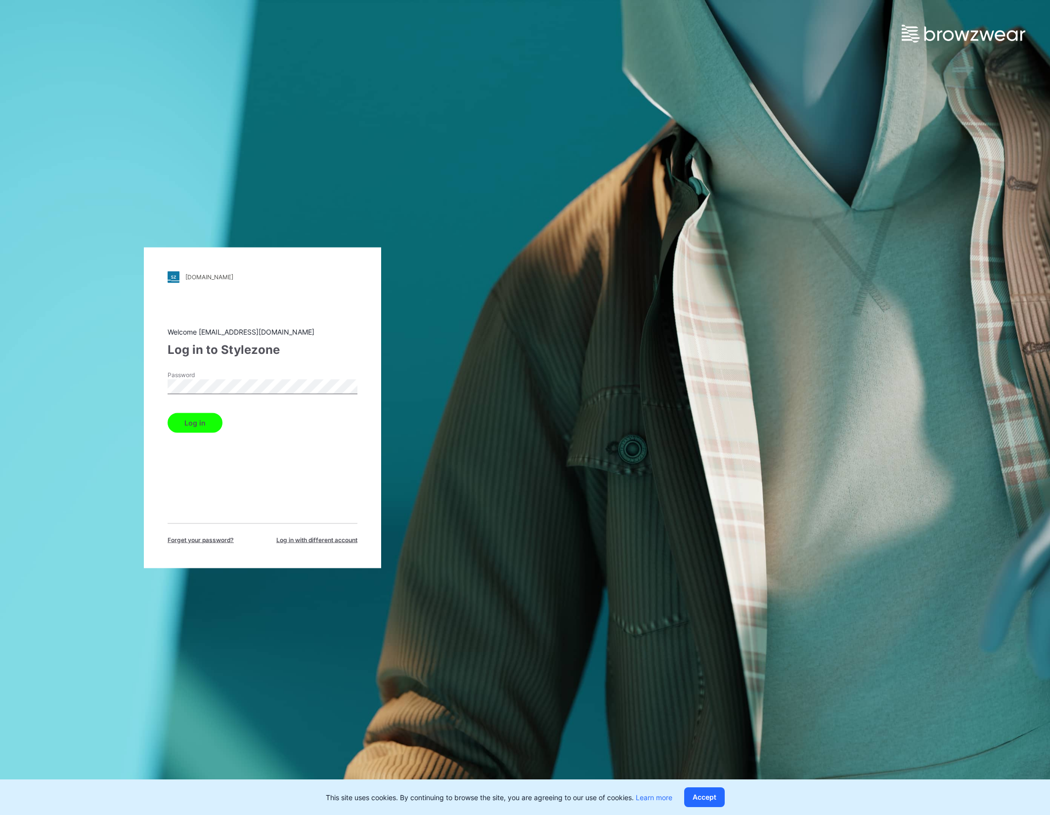
click at [202, 418] on button "Log in" at bounding box center [195, 423] width 55 height 20
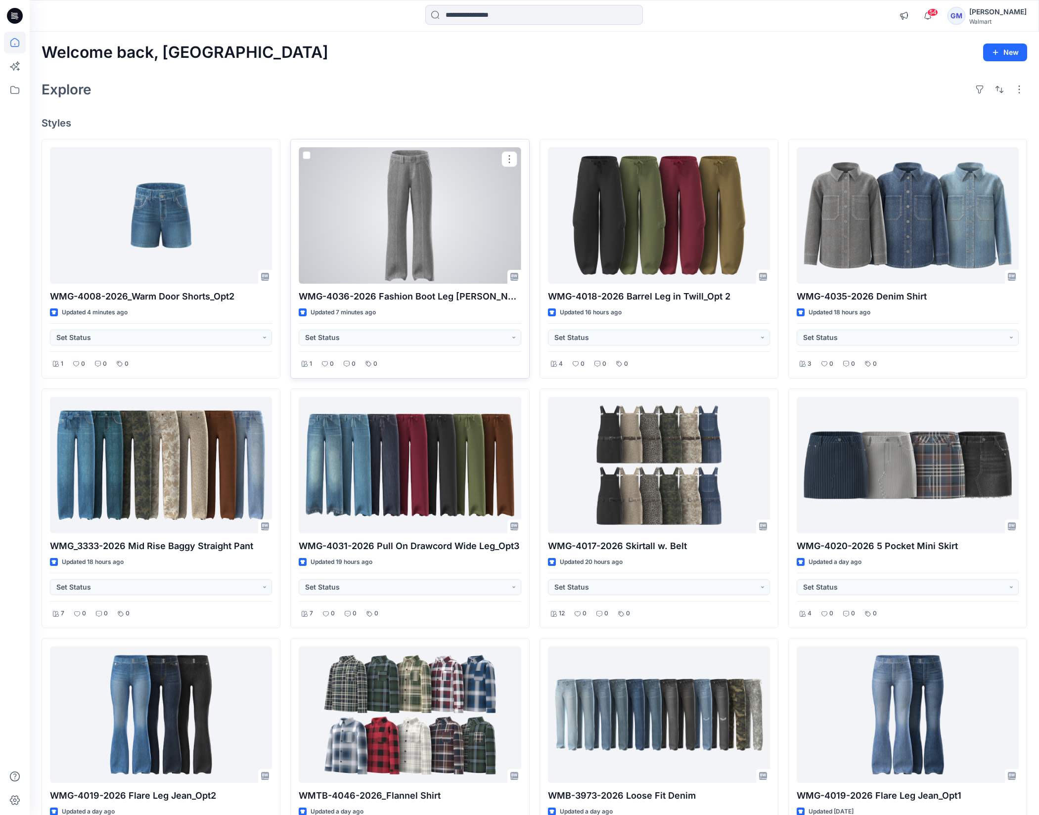
click at [453, 222] on div at bounding box center [410, 215] width 222 height 136
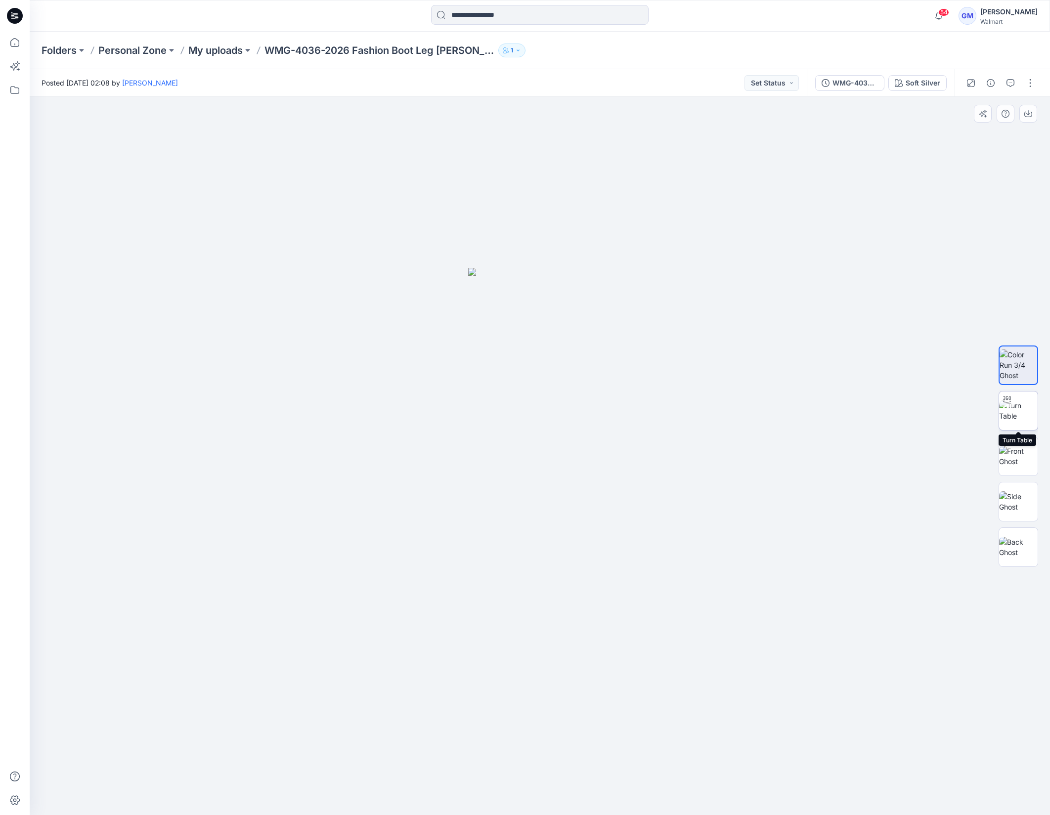
click at [1026, 416] on img at bounding box center [1018, 411] width 39 height 21
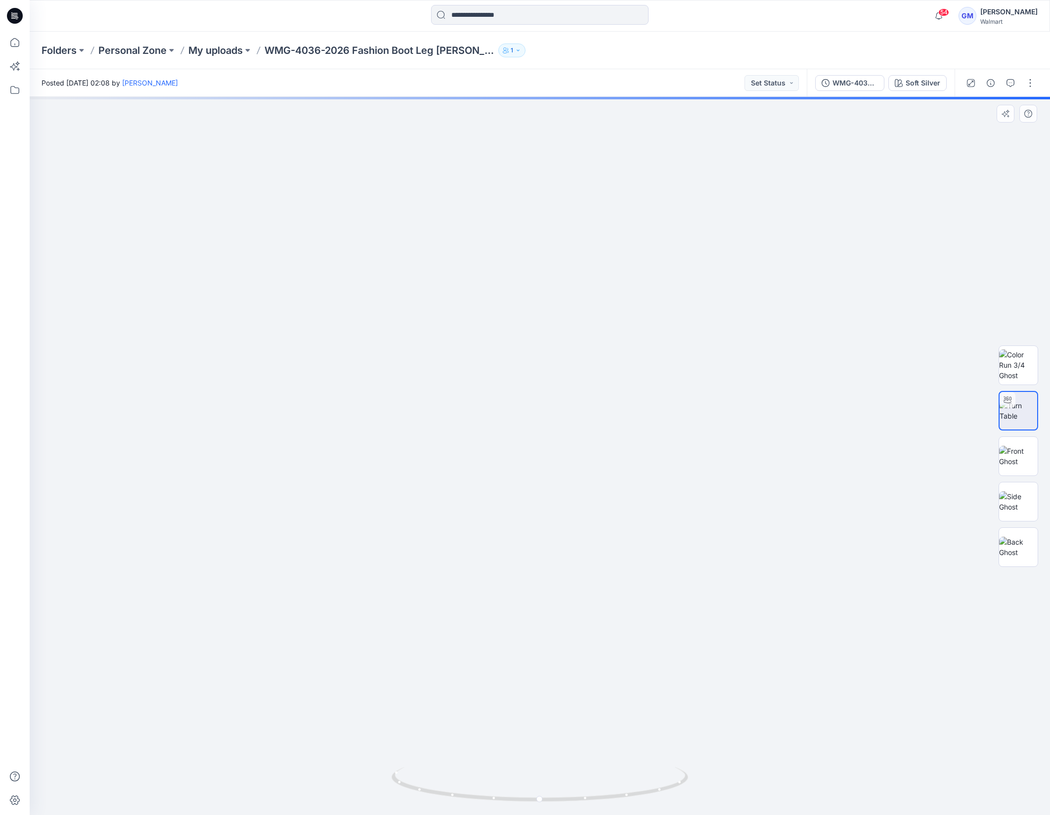
drag, startPoint x: 708, startPoint y: 522, endPoint x: 729, endPoint y: 256, distance: 267.4
click at [729, 256] on img at bounding box center [564, 189] width 1252 height 1252
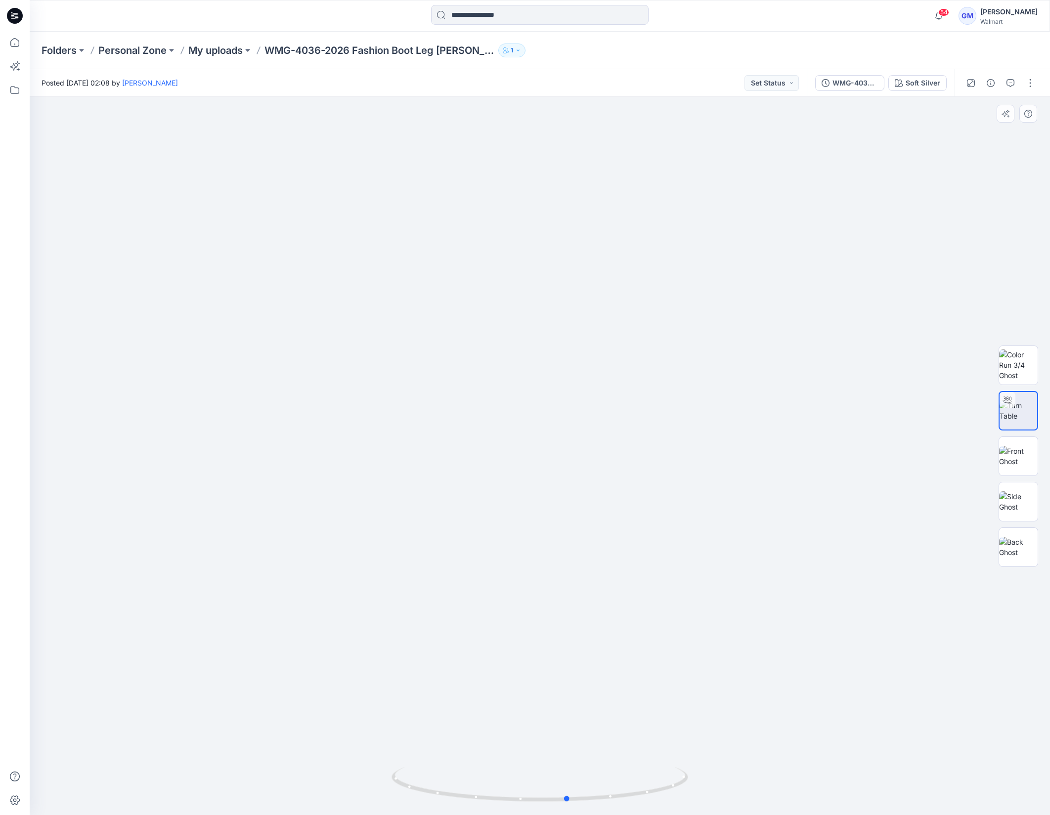
drag, startPoint x: 668, startPoint y: 792, endPoint x: 400, endPoint y: 755, distance: 271.1
click at [400, 755] on div at bounding box center [540, 456] width 1021 height 719
click at [14, 37] on icon at bounding box center [15, 43] width 22 height 22
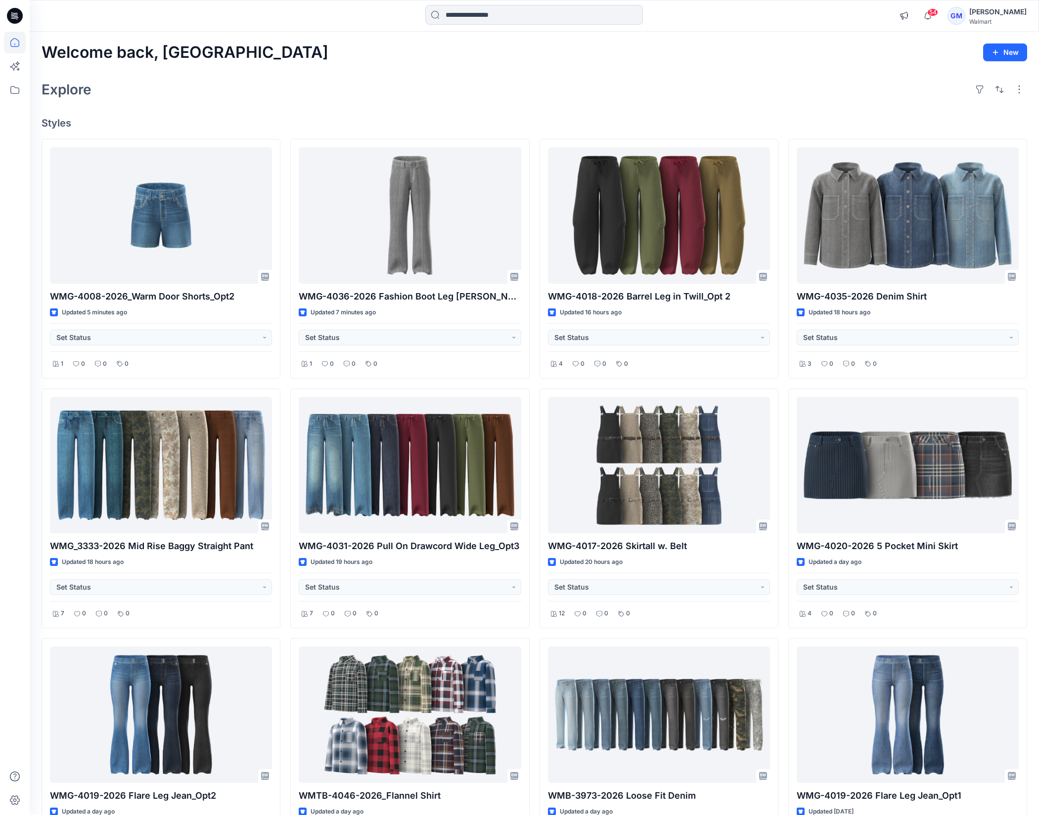
click at [584, 101] on div "Welcome back, Gayan New Explore Styles WMG-4008-2026_Warm Door Shorts_Opt2 Upda…" at bounding box center [534, 479] width 1009 height 894
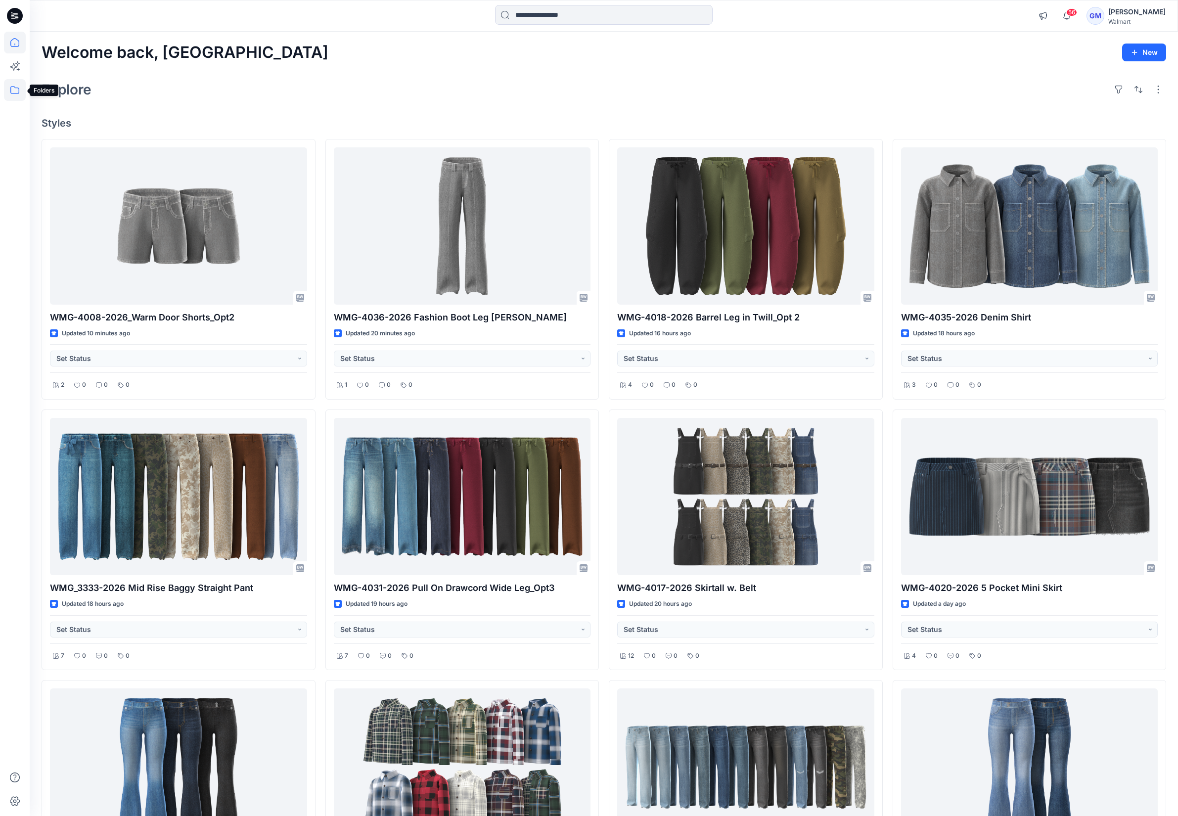
click at [7, 86] on icon at bounding box center [15, 90] width 22 height 22
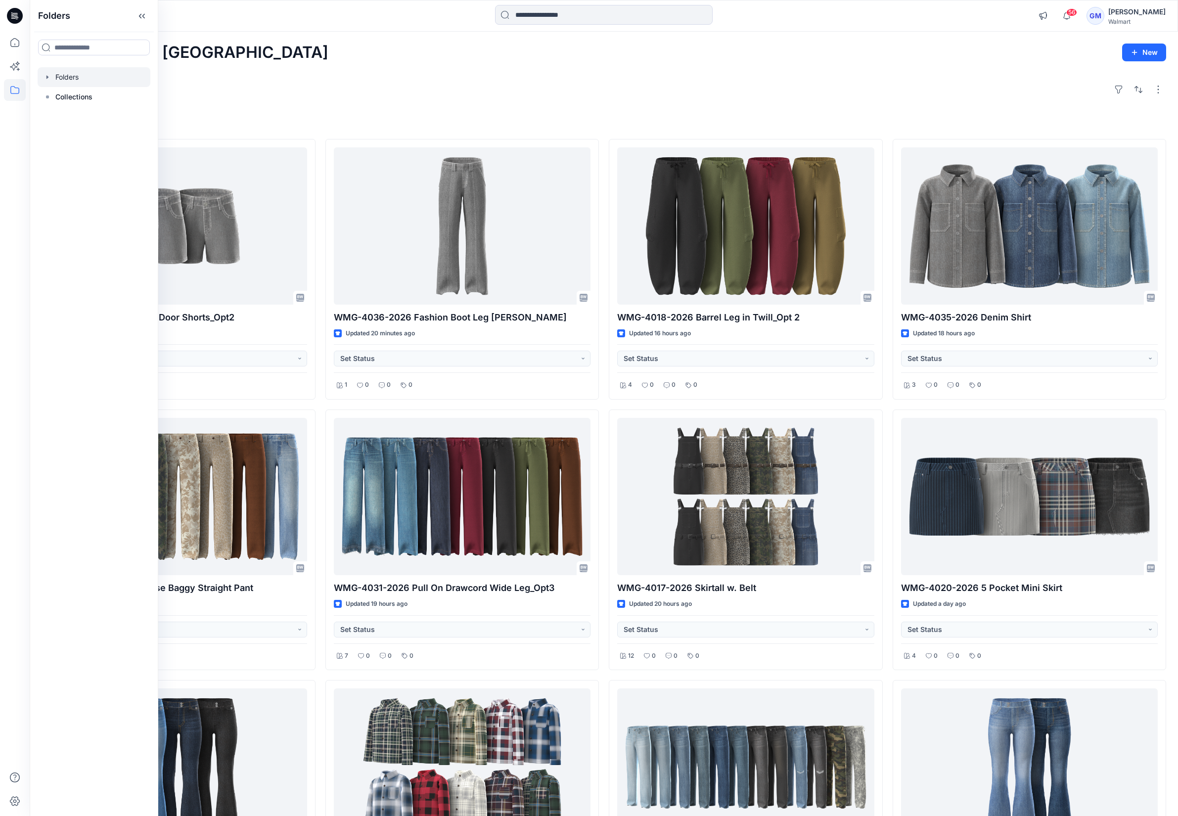
click at [65, 80] on div at bounding box center [94, 77] width 113 height 20
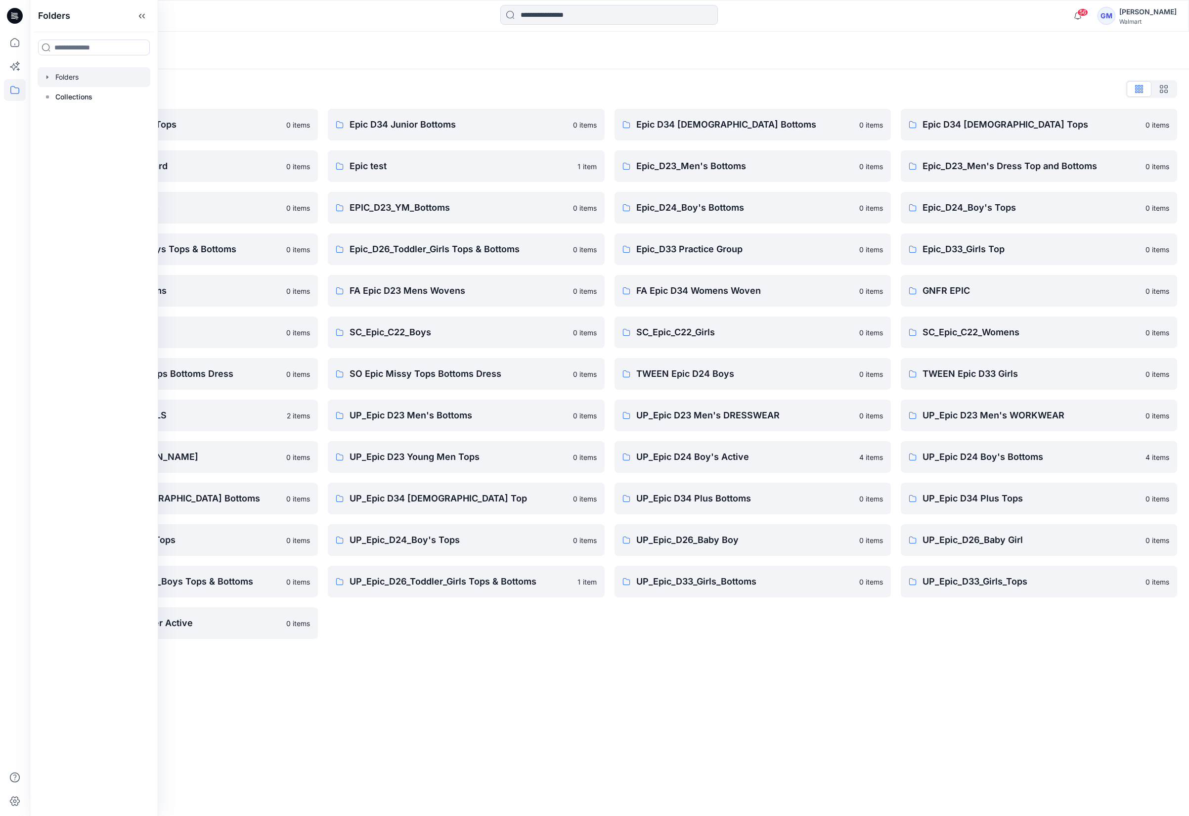
click at [732, 621] on div "Epic D34 Ladies Bottoms 0 items Epic_D23_Men's Bottoms 0 items Epic_D24_Boy's B…" at bounding box center [753, 374] width 276 height 530
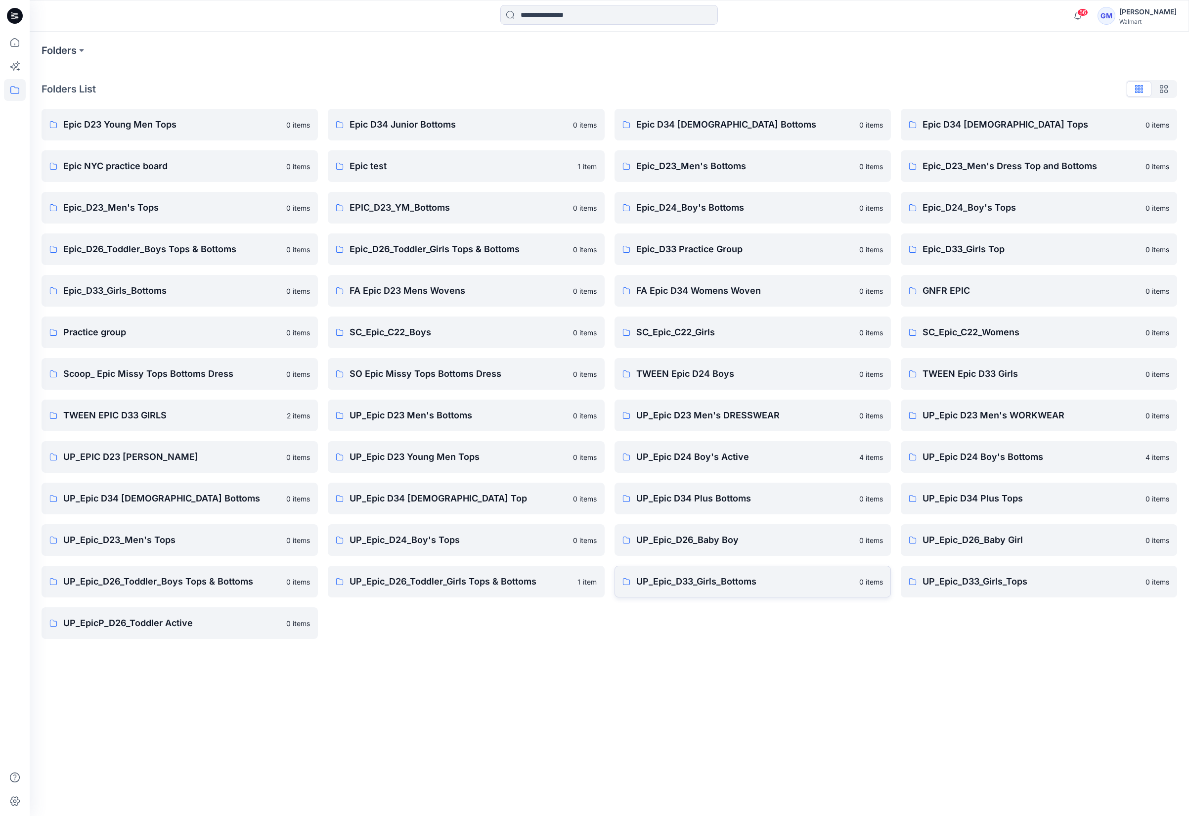
click at [735, 580] on p "UP_Epic_D33_Girls_Bottoms" at bounding box center [744, 582] width 217 height 14
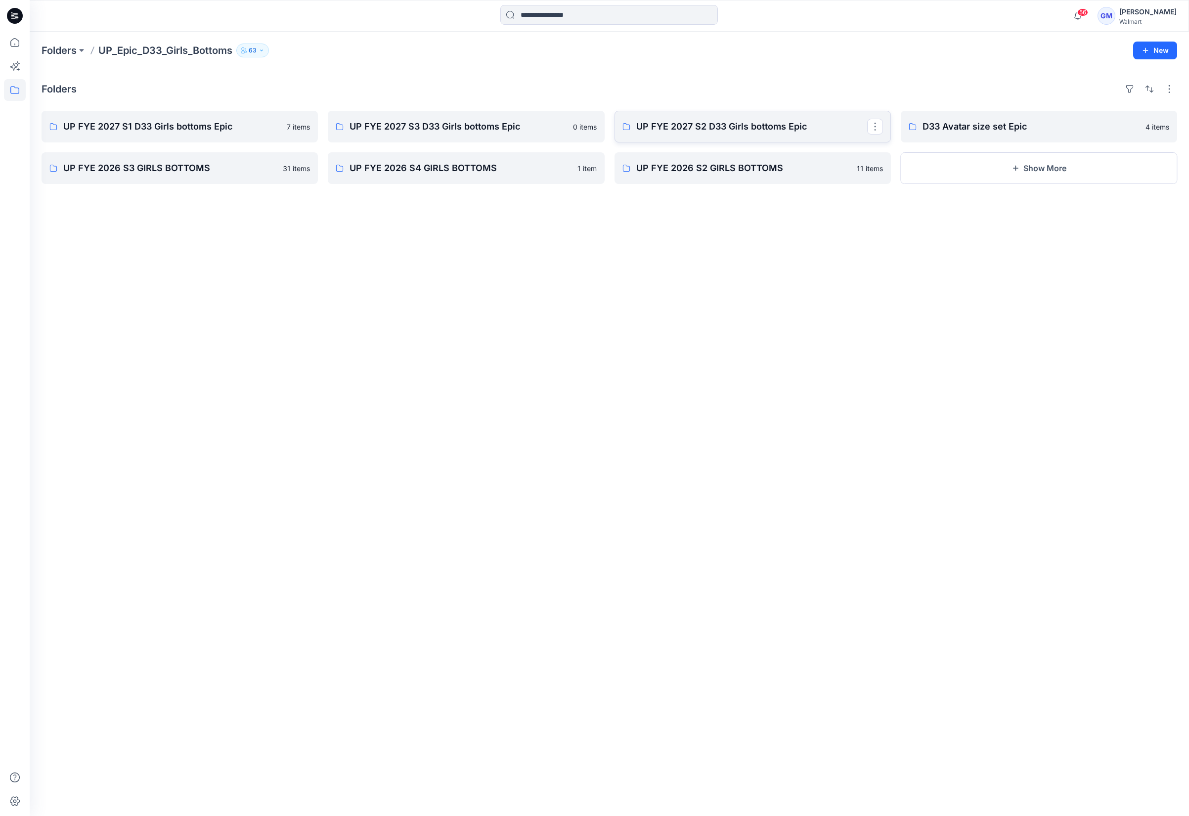
click at [709, 137] on link "UP FYE 2027 S2 D33 Girls bottoms Epic" at bounding box center [753, 127] width 276 height 32
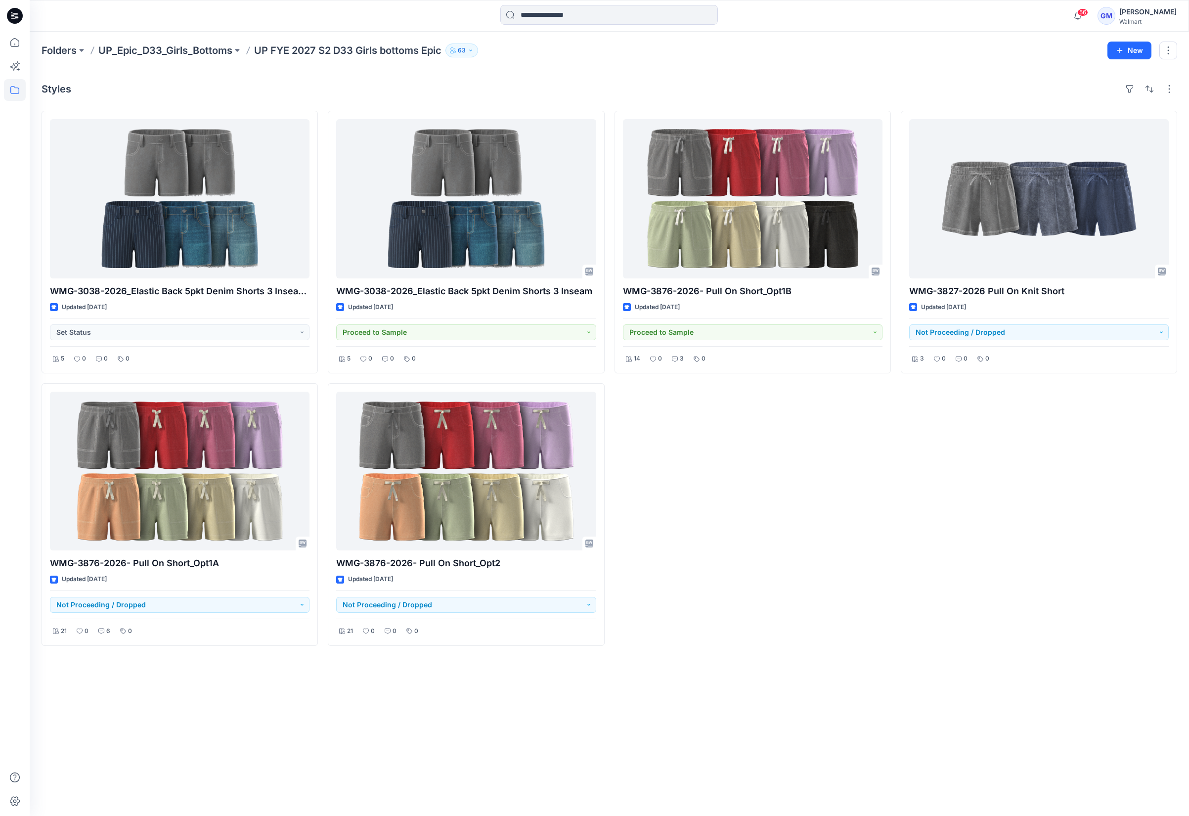
click at [493, 744] on div "Styles WMG-3038-2026_Elastic Back 5pkt Denim Shorts 3 Inseam - Cost Opt Updated…" at bounding box center [610, 442] width 1160 height 747
click at [749, 673] on div "Styles WMG-3038-2026_Elastic Back 5pkt Denim Shorts 3 Inseam - Cost Opt Updated…" at bounding box center [610, 442] width 1160 height 747
